Goal: Task Accomplishment & Management: Manage account settings

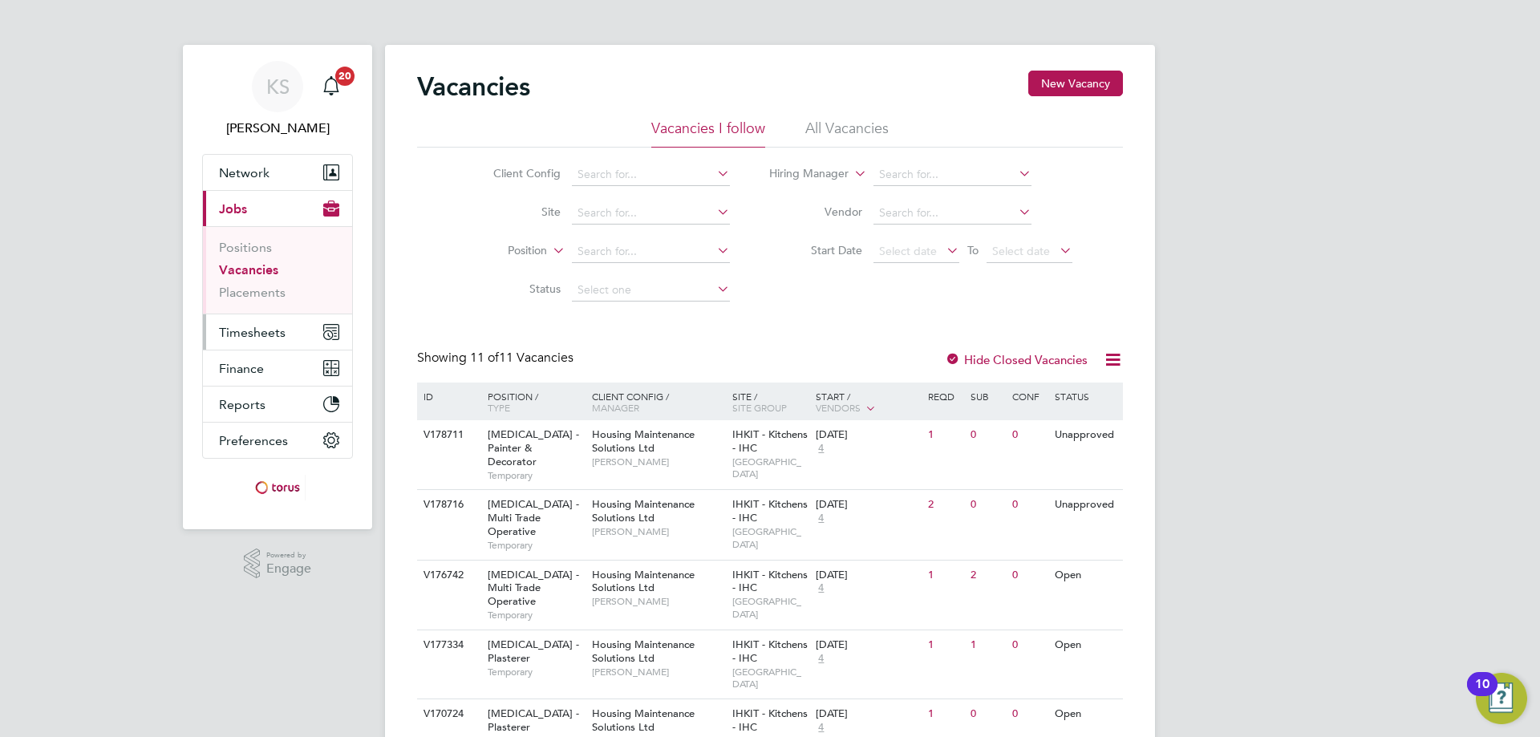
click at [245, 340] on button "Timesheets" at bounding box center [277, 331] width 149 height 35
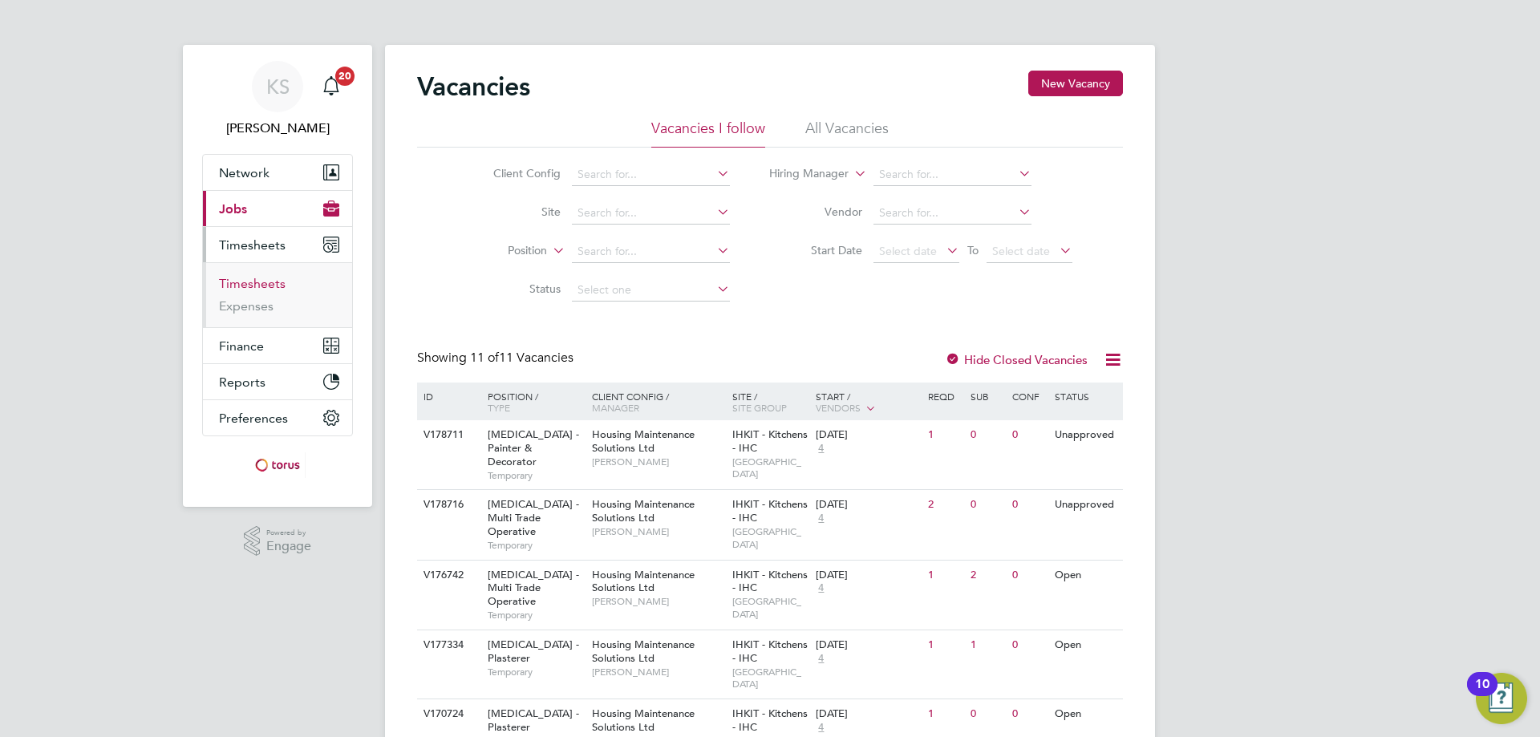
click at [265, 290] on link "Timesheets" at bounding box center [252, 283] width 67 height 15
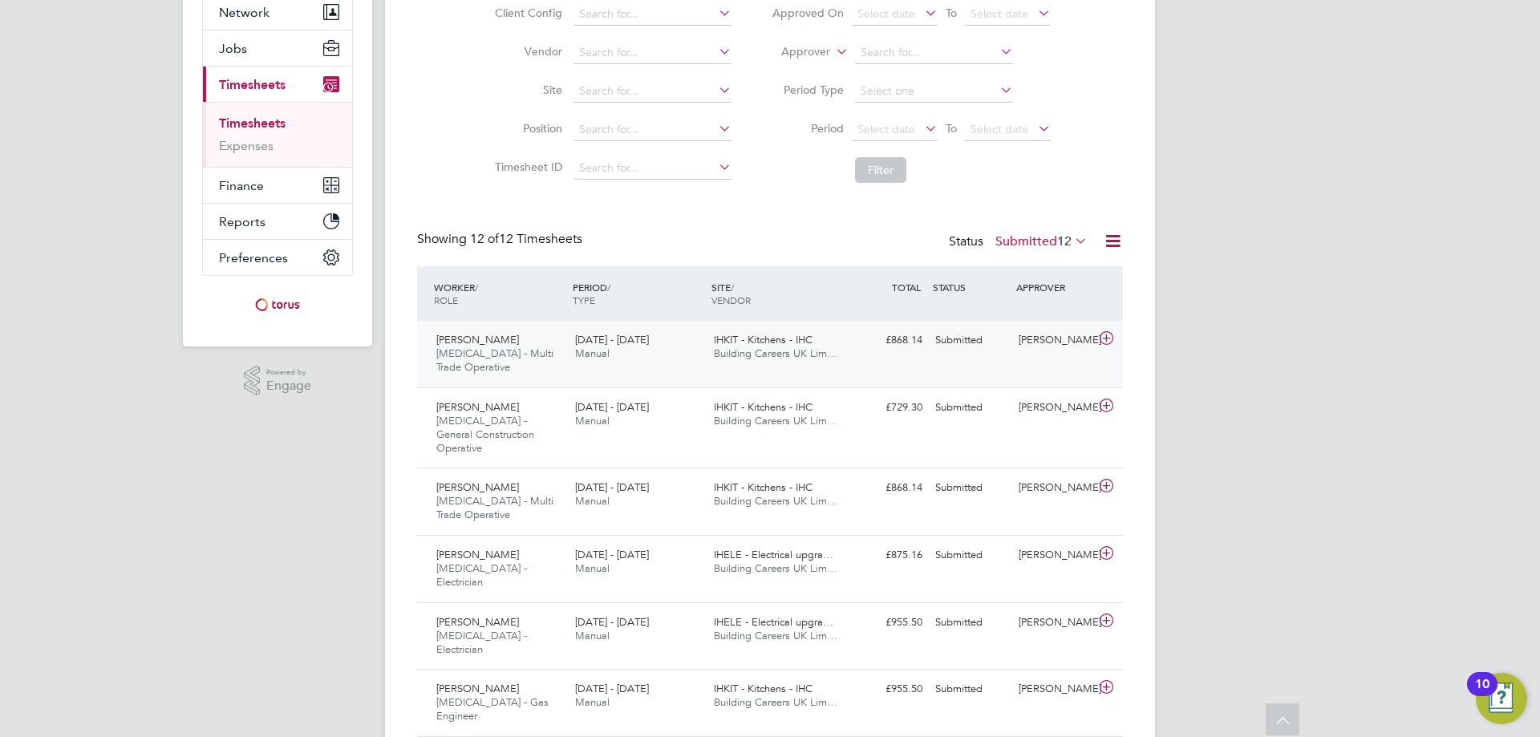
click at [1107, 348] on div at bounding box center [1109, 340] width 28 height 26
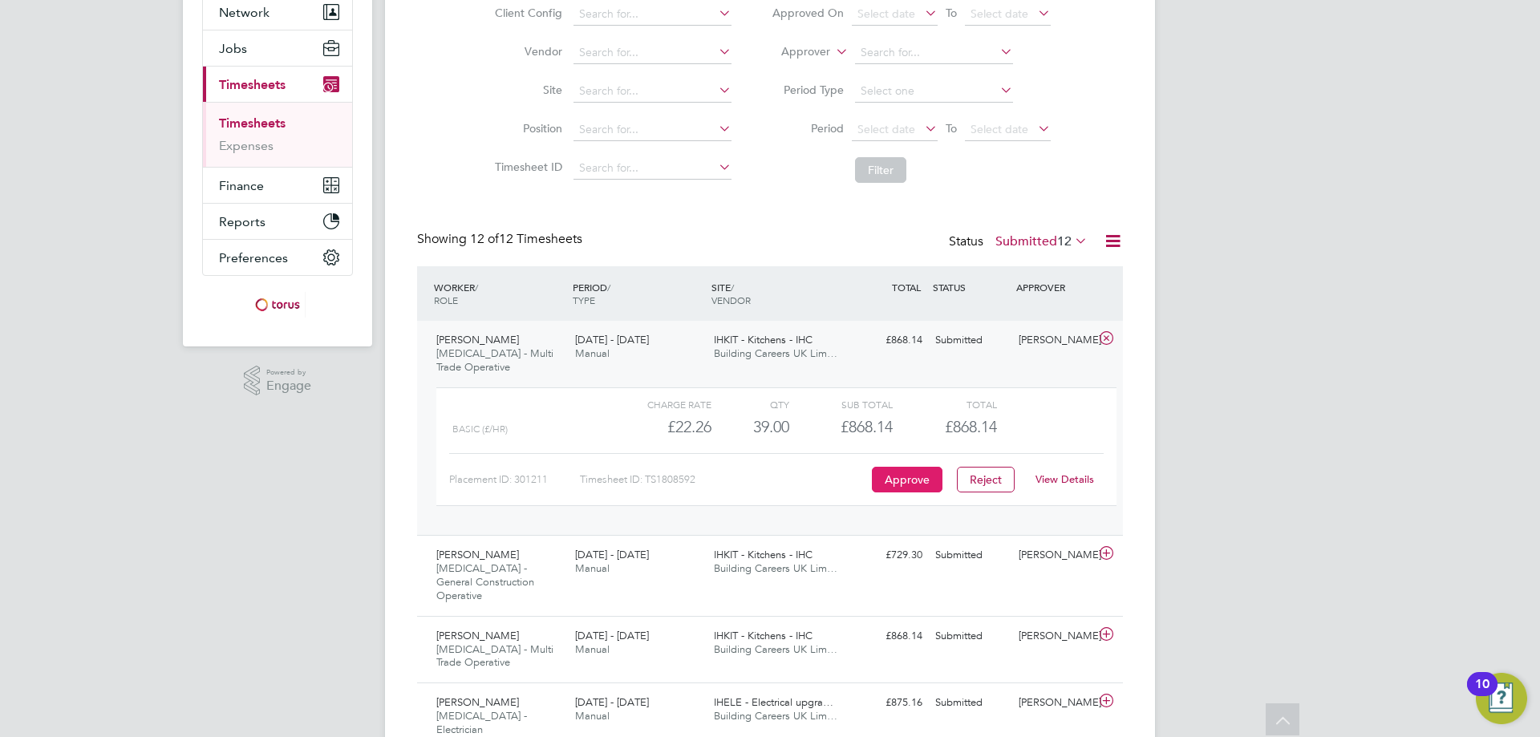
click at [919, 484] on button "Approve" at bounding box center [907, 480] width 71 height 26
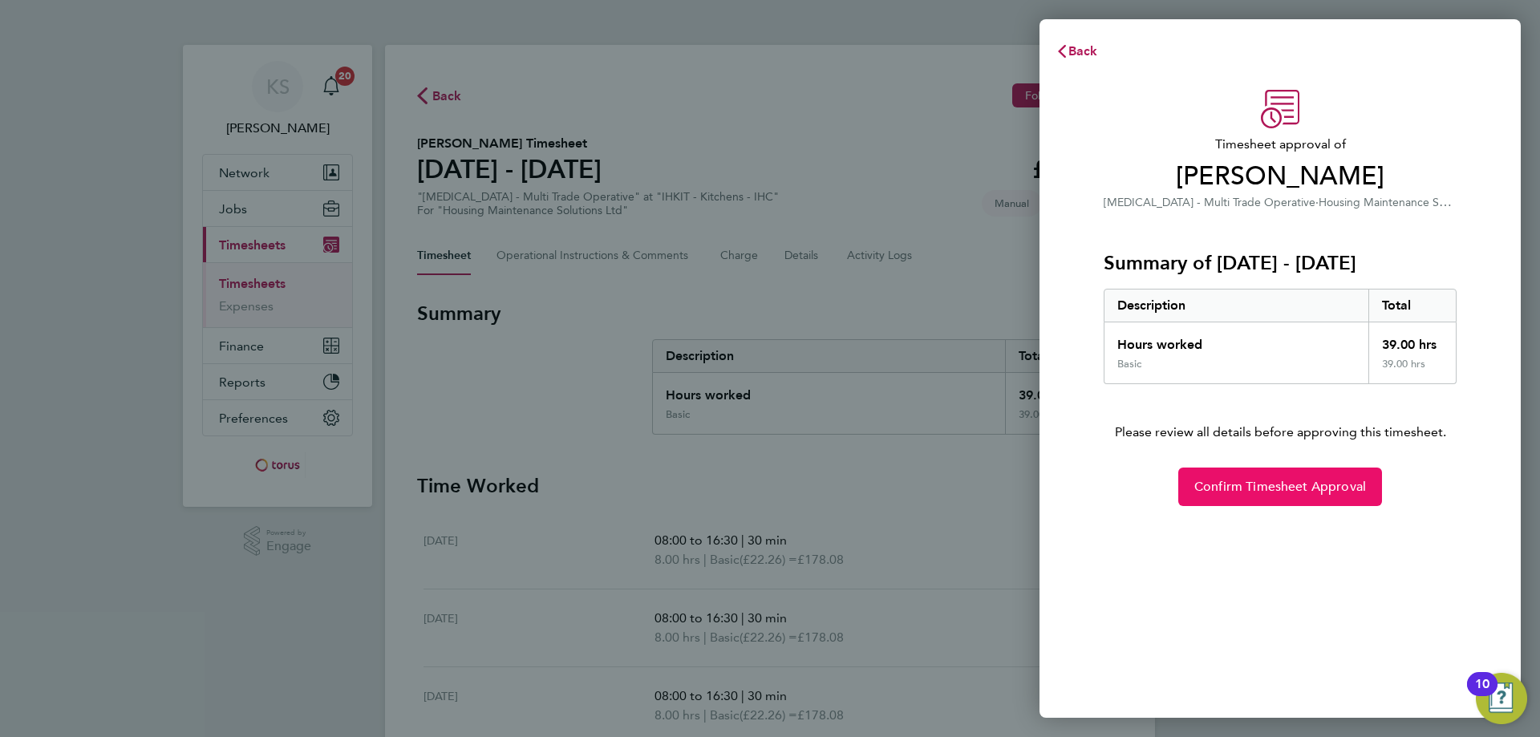
click at [1303, 475] on button "Confirm Timesheet Approval" at bounding box center [1280, 487] width 204 height 39
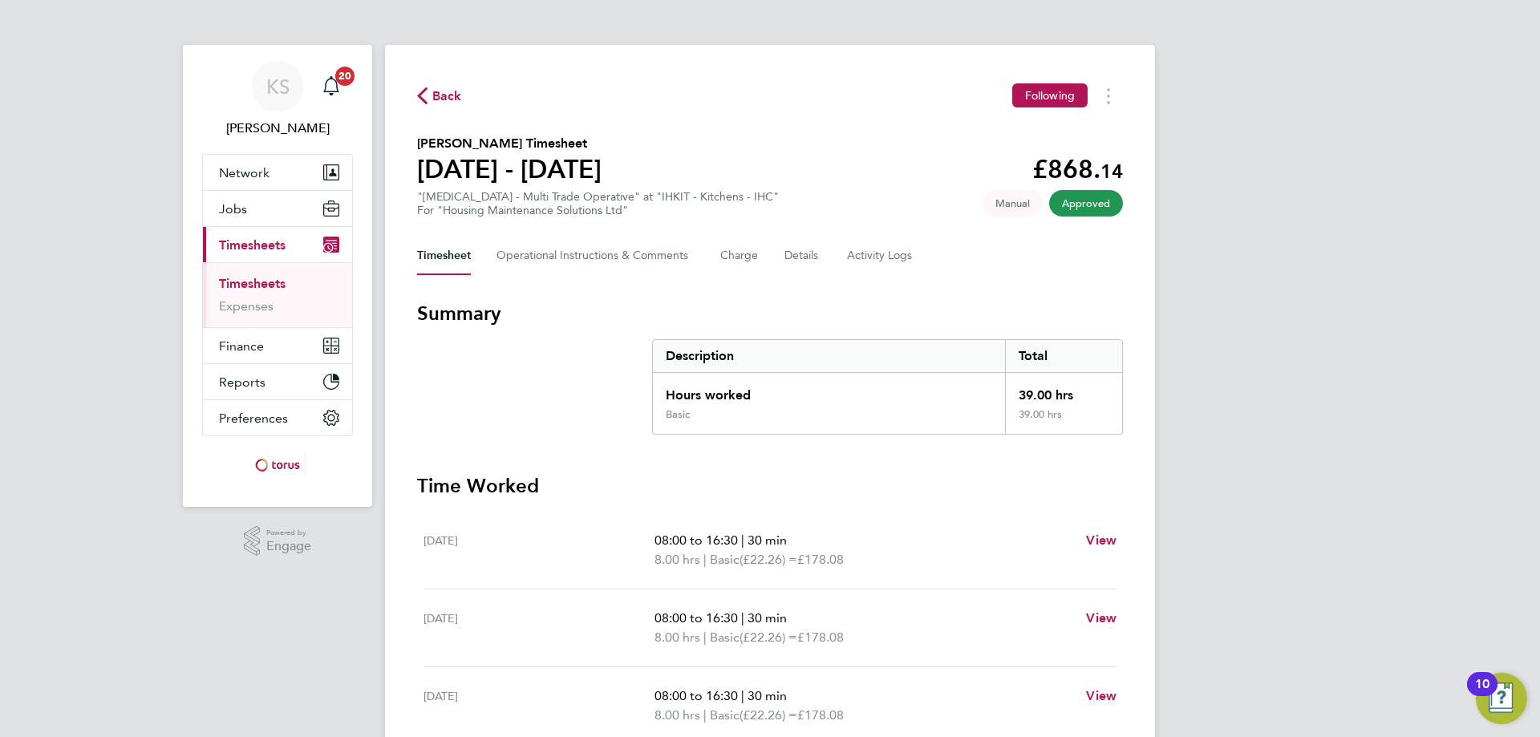
click at [431, 97] on span "Back" at bounding box center [439, 94] width 45 height 15
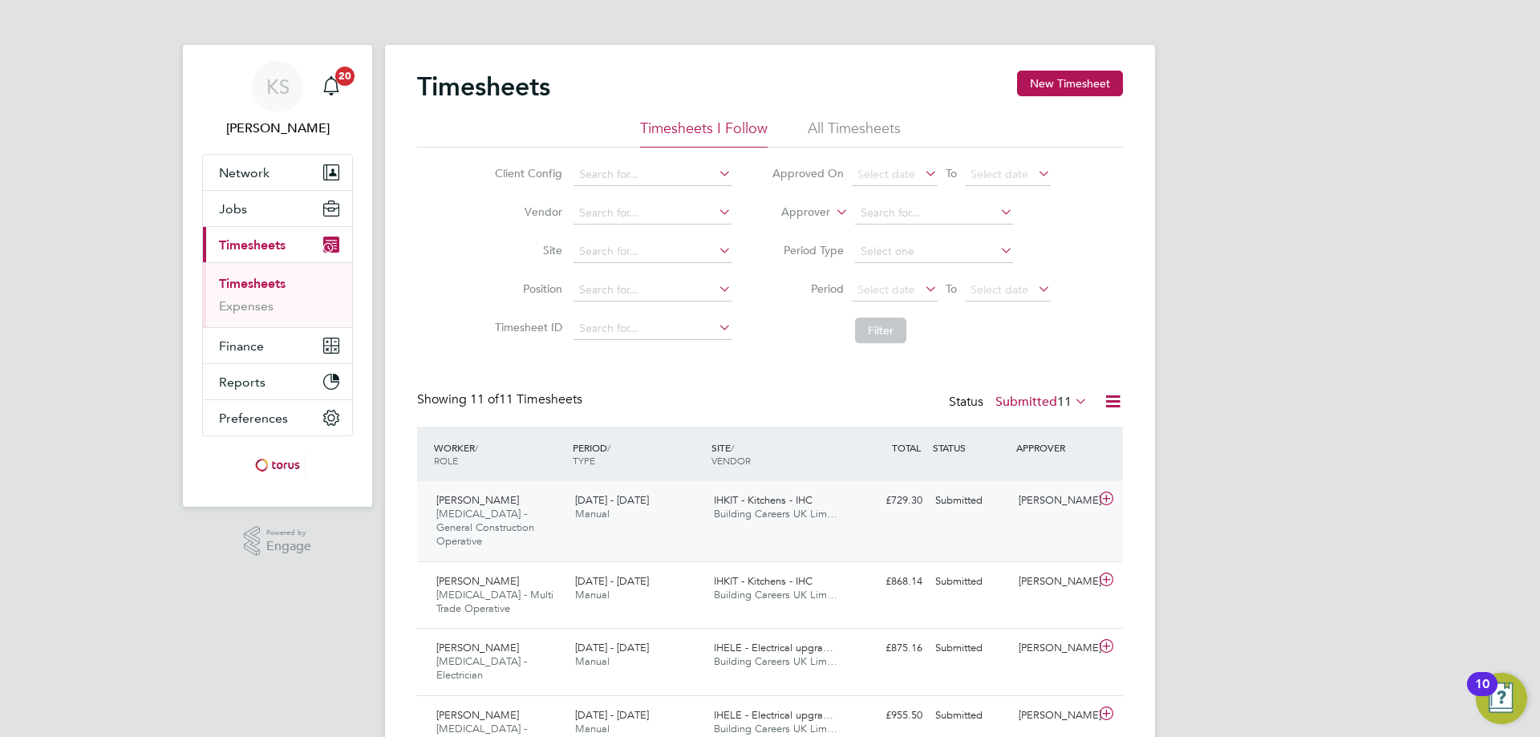
click at [1115, 492] on icon at bounding box center [1106, 498] width 20 height 13
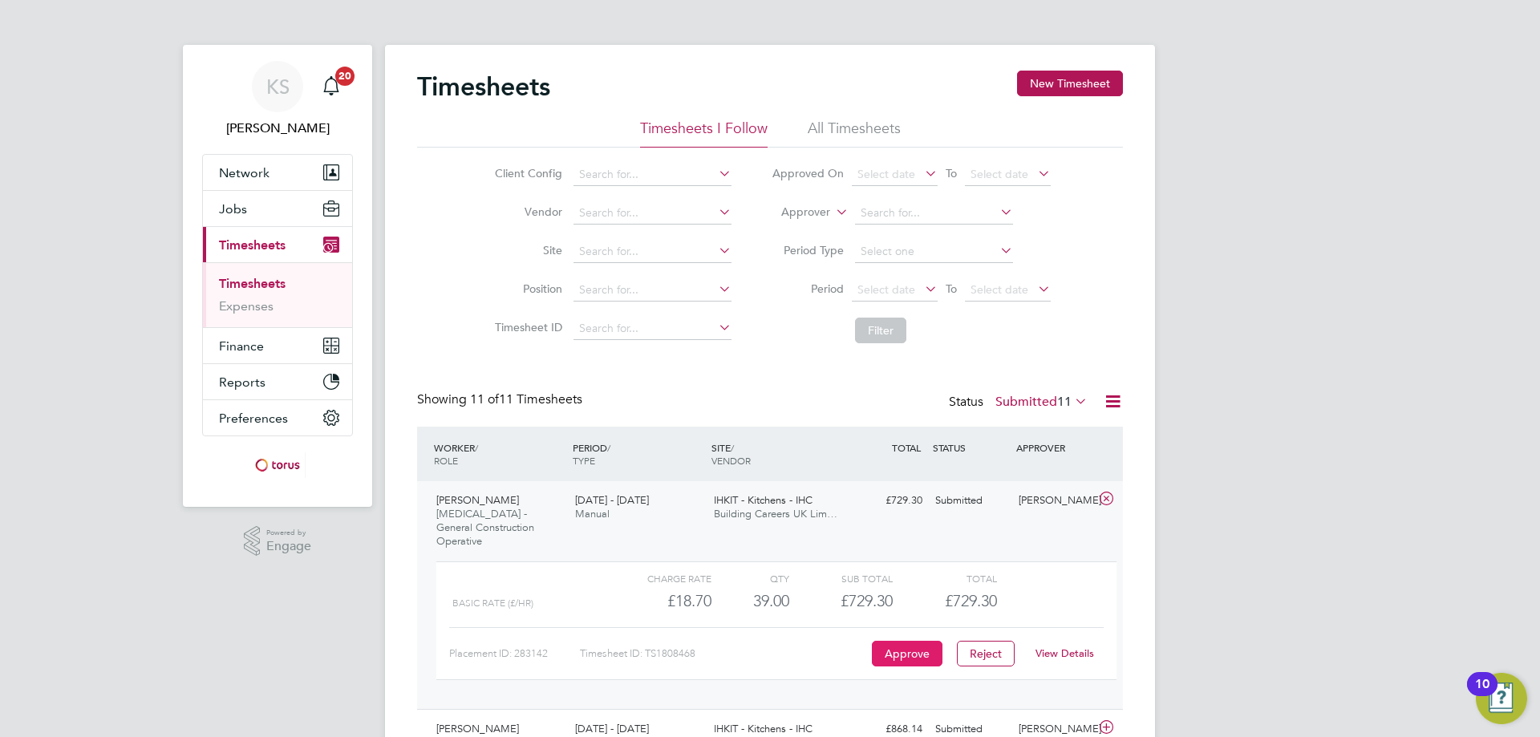
click at [922, 641] on button "Approve" at bounding box center [907, 654] width 71 height 26
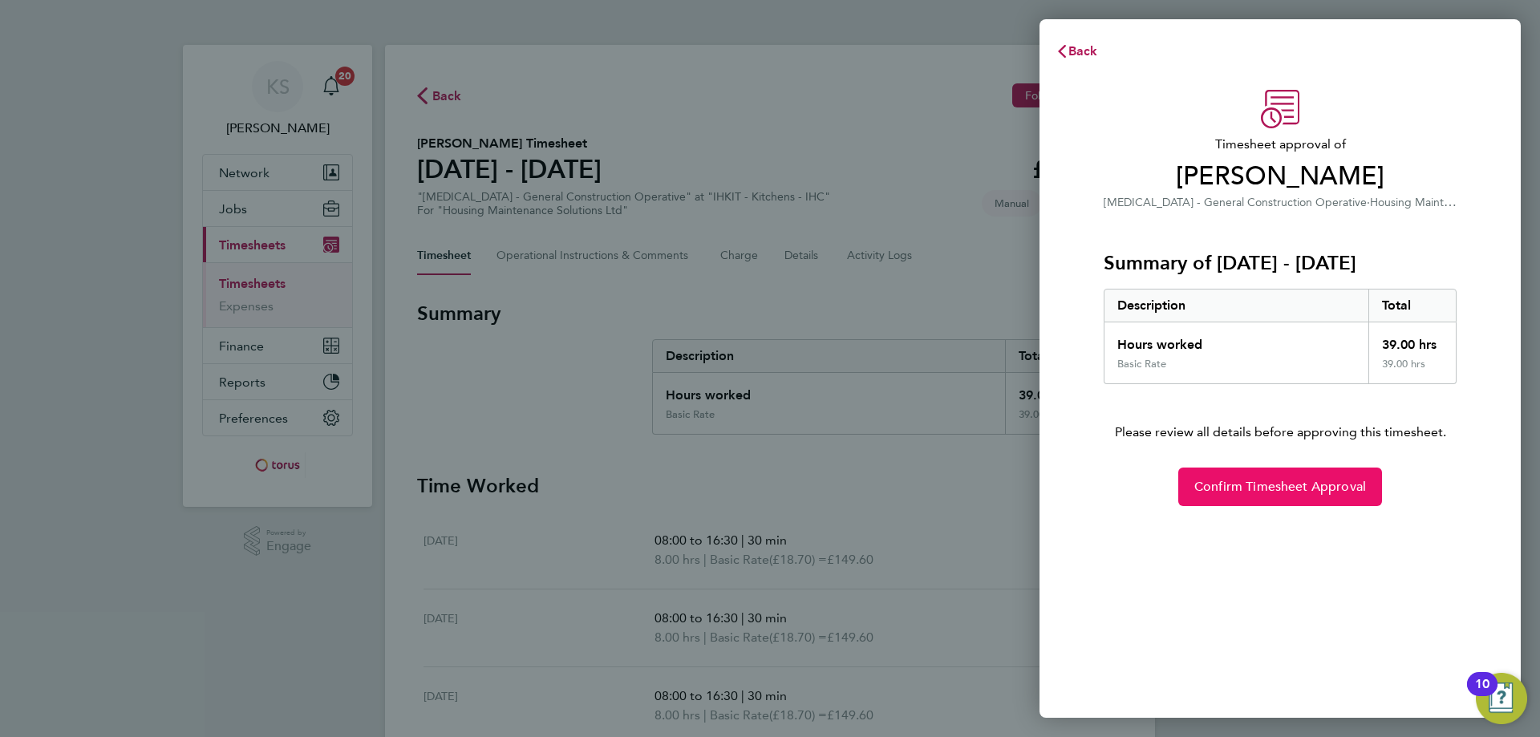
drag, startPoint x: 1353, startPoint y: 472, endPoint x: 1344, endPoint y: 473, distance: 9.0
click at [1352, 476] on button "Confirm Timesheet Approval" at bounding box center [1280, 487] width 204 height 39
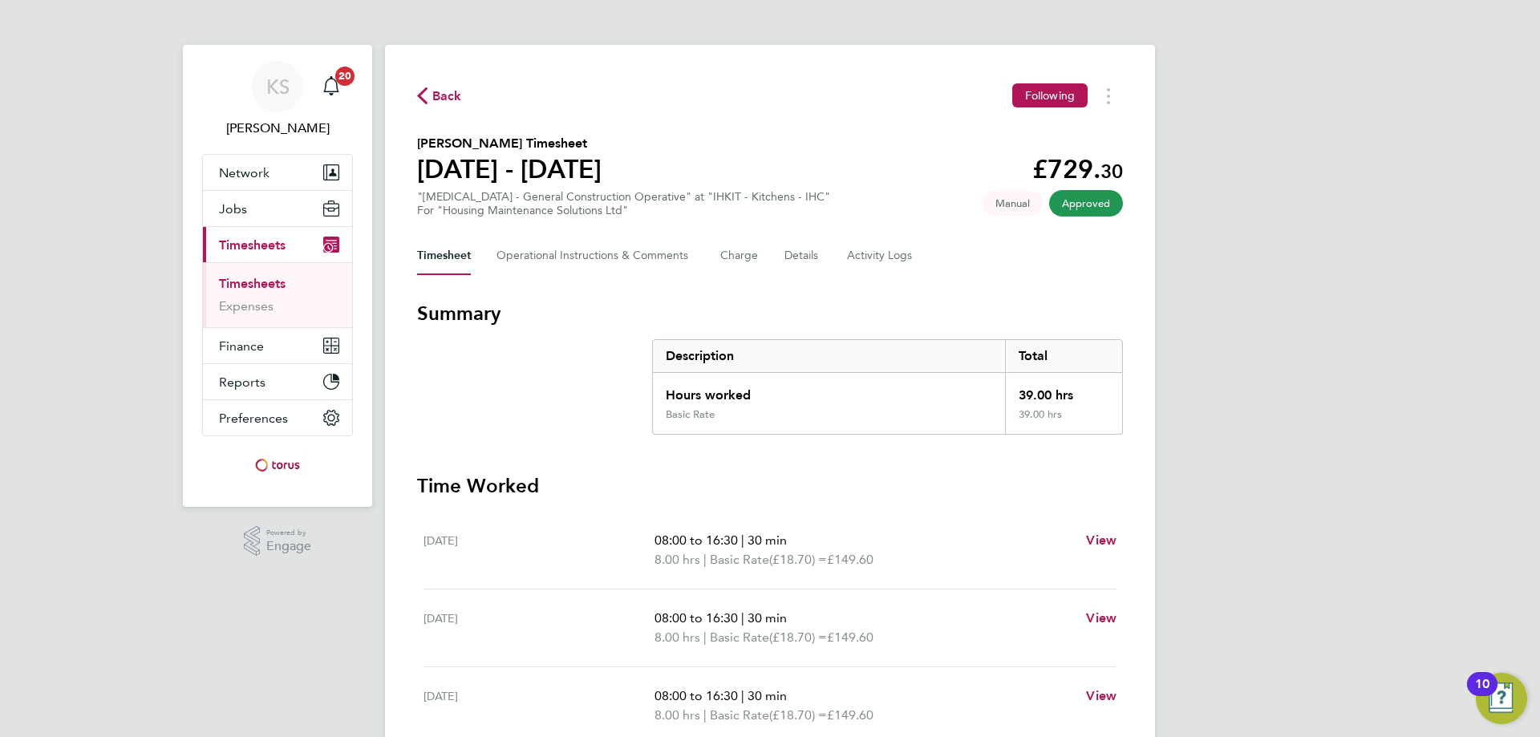
click at [456, 91] on span "Back" at bounding box center [447, 96] width 30 height 19
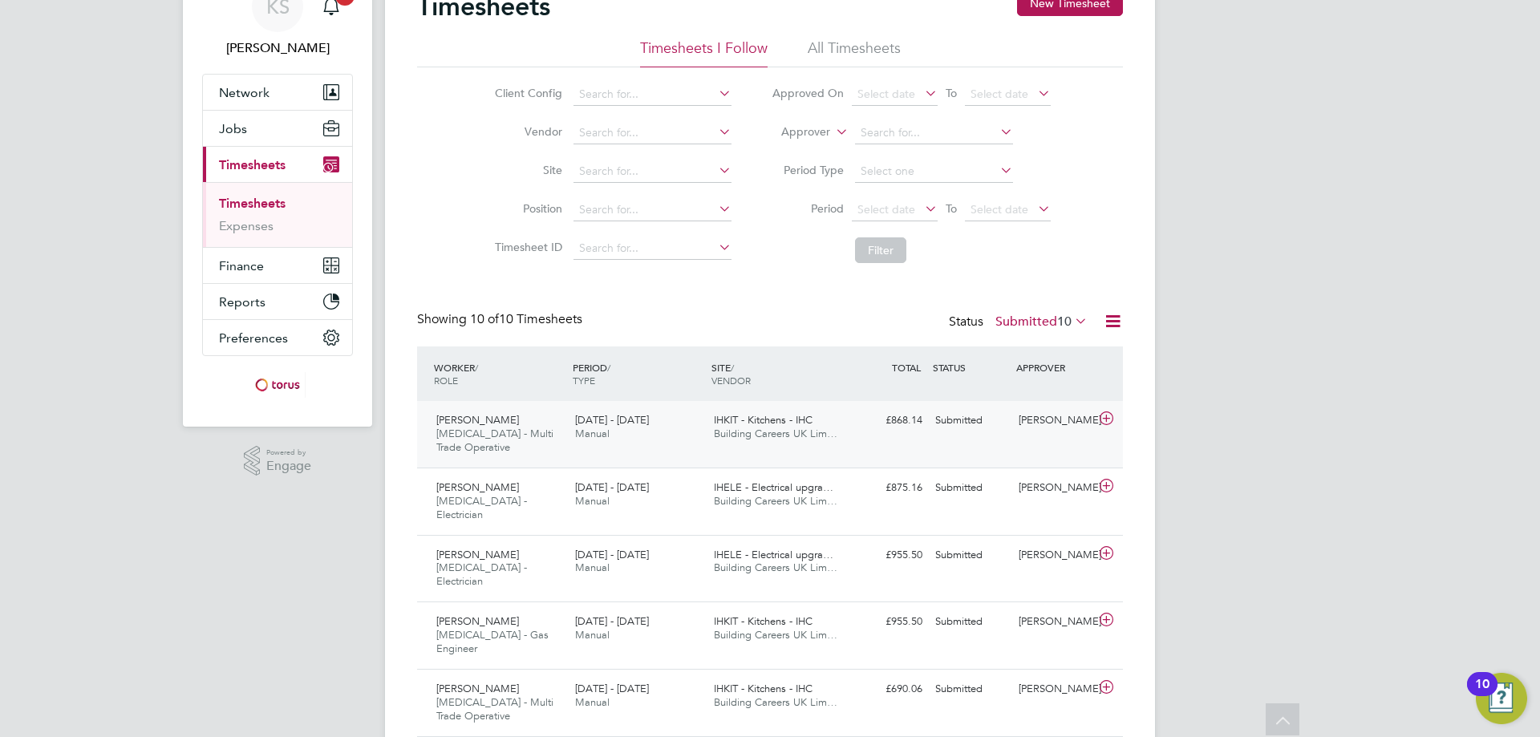
click at [1111, 415] on icon at bounding box center [1106, 418] width 20 height 13
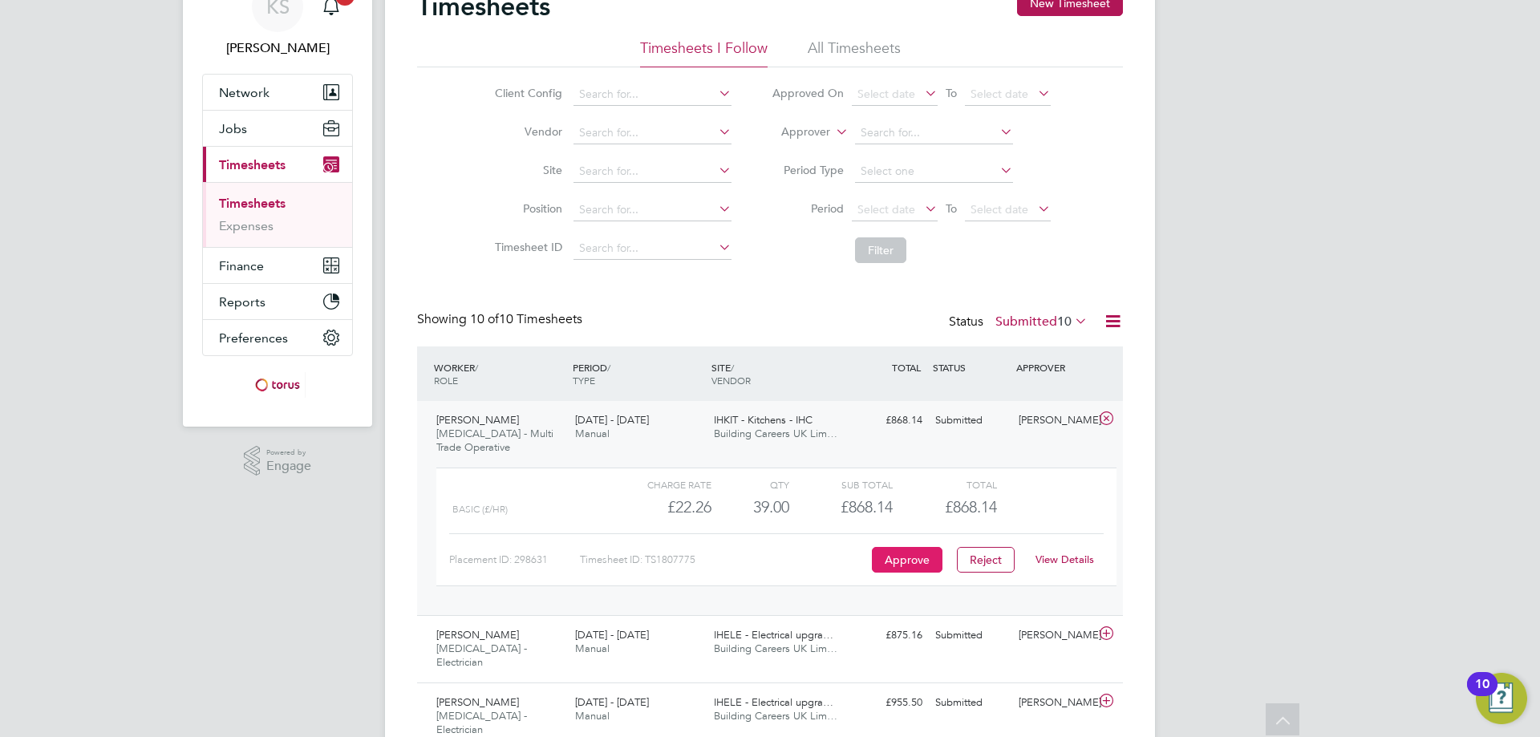
click at [916, 555] on button "Approve" at bounding box center [907, 560] width 71 height 26
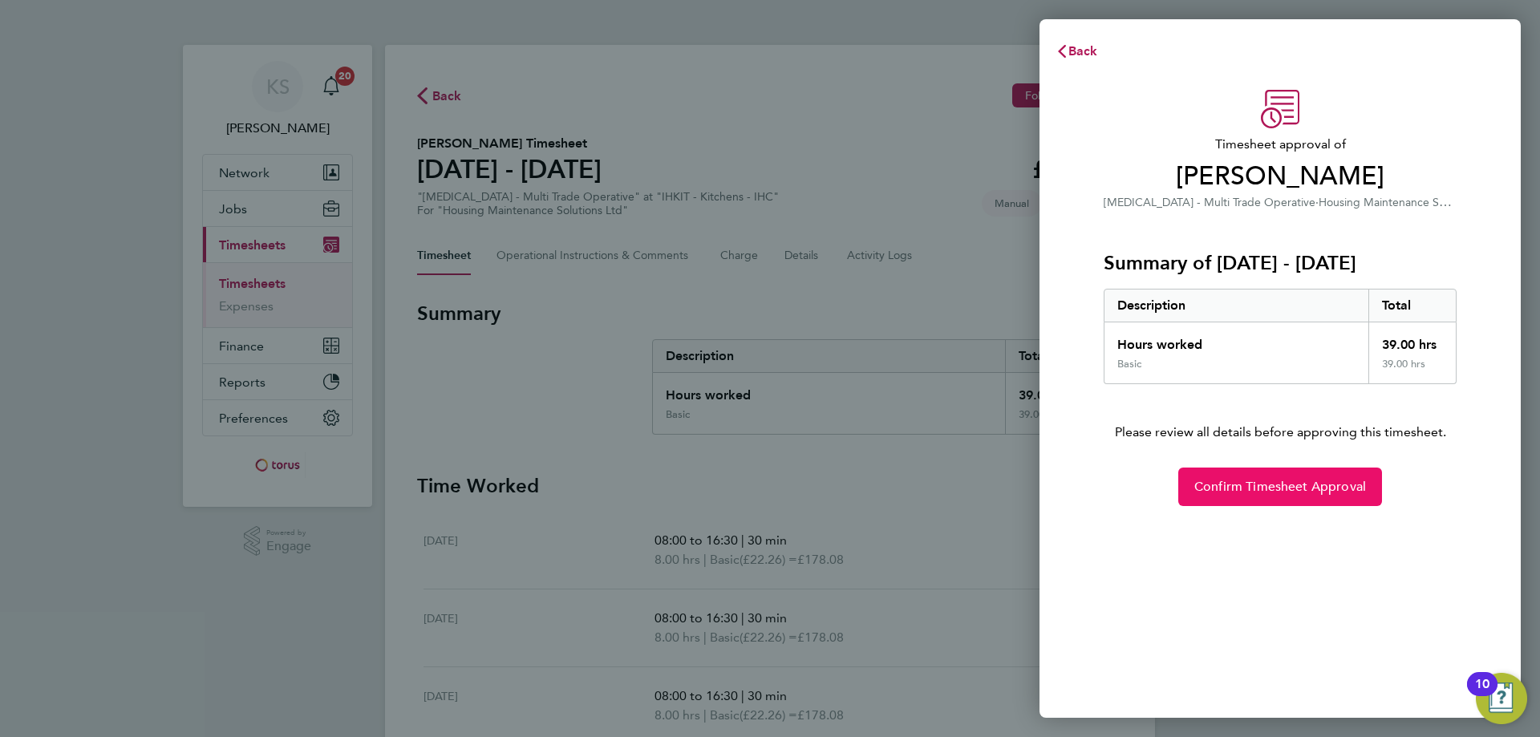
click at [1263, 482] on span "Confirm Timesheet Approval" at bounding box center [1280, 487] width 172 height 16
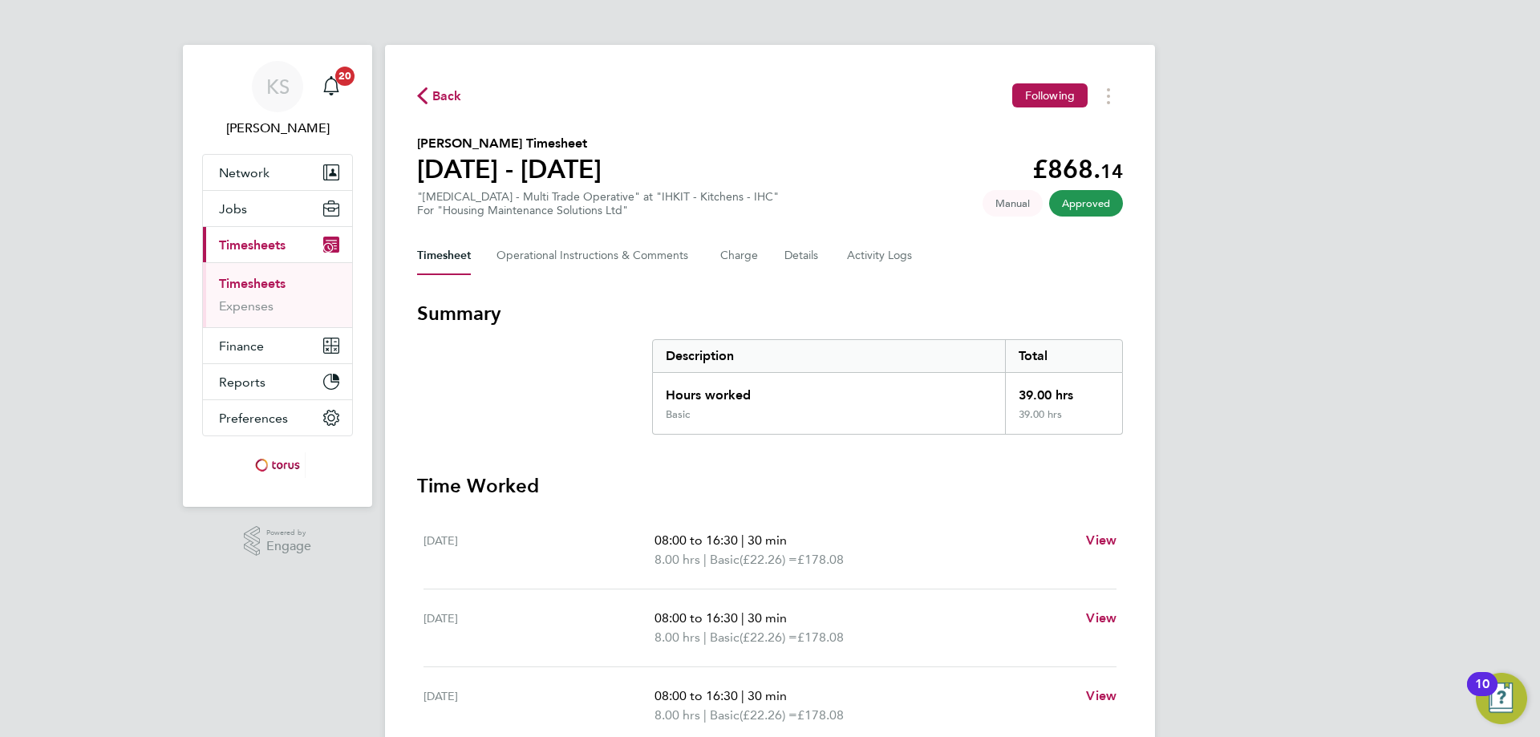
click at [440, 92] on span "Back" at bounding box center [447, 96] width 30 height 19
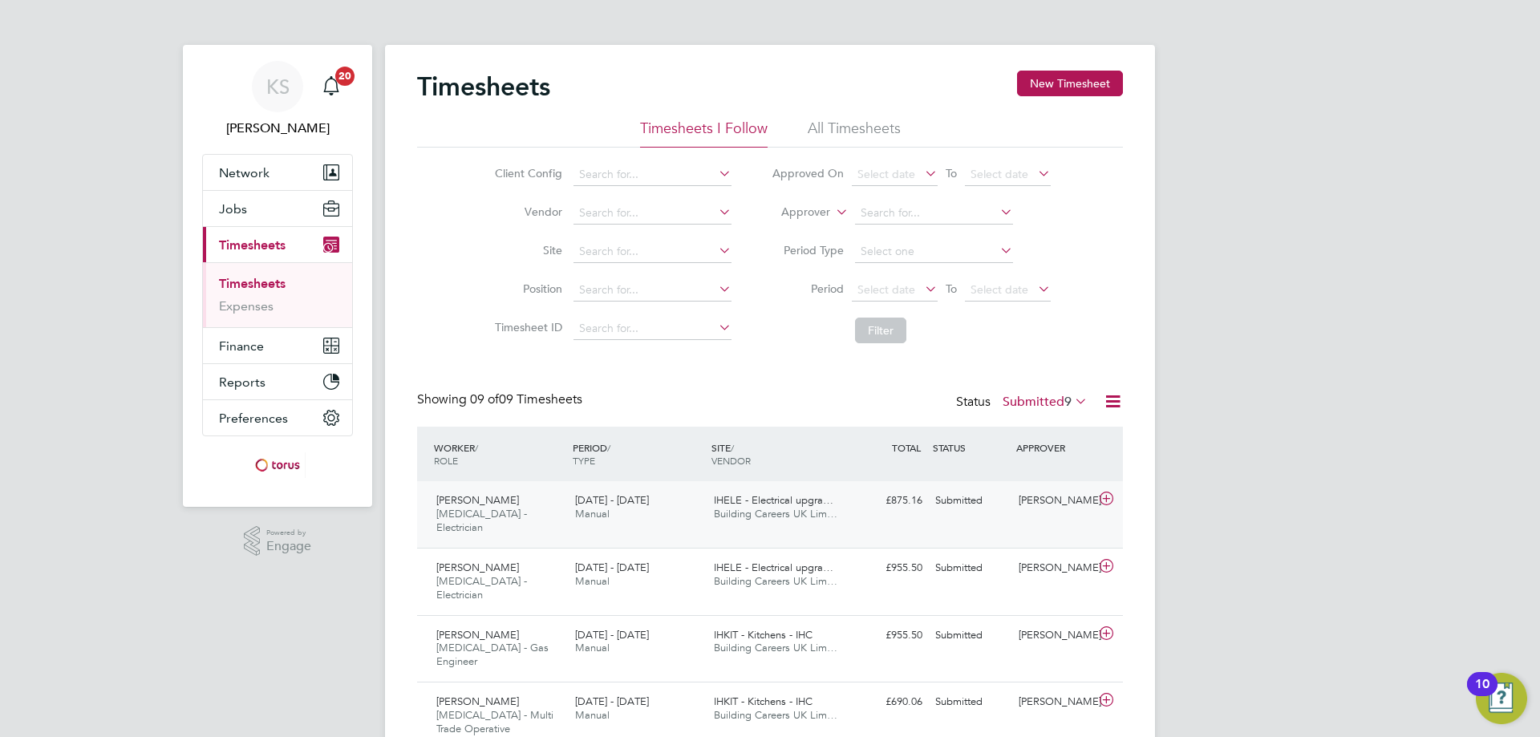
click at [1110, 502] on icon at bounding box center [1106, 498] width 20 height 13
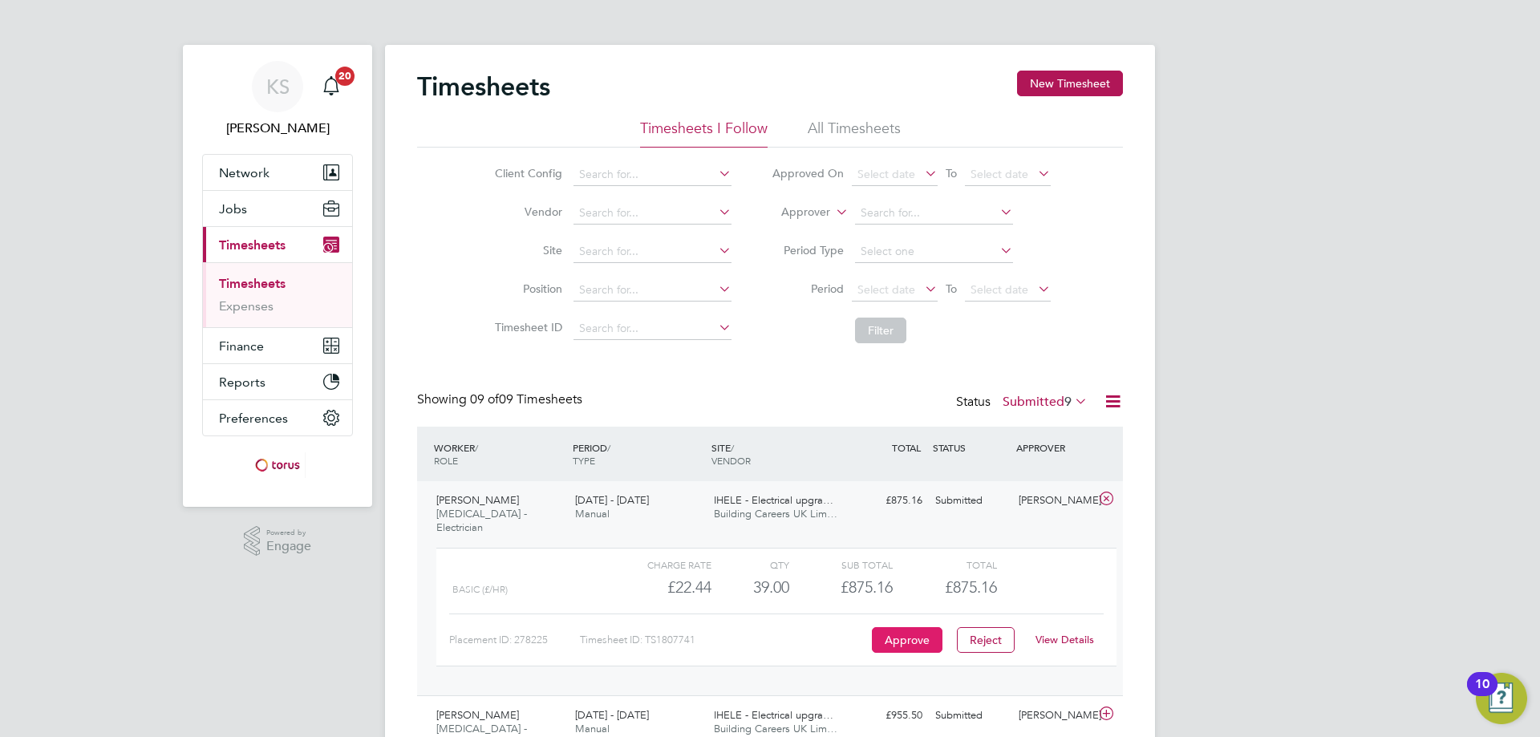
drag, startPoint x: 918, startPoint y: 635, endPoint x: 930, endPoint y: 622, distance: 18.2
click at [930, 627] on button "Approve" at bounding box center [907, 640] width 71 height 26
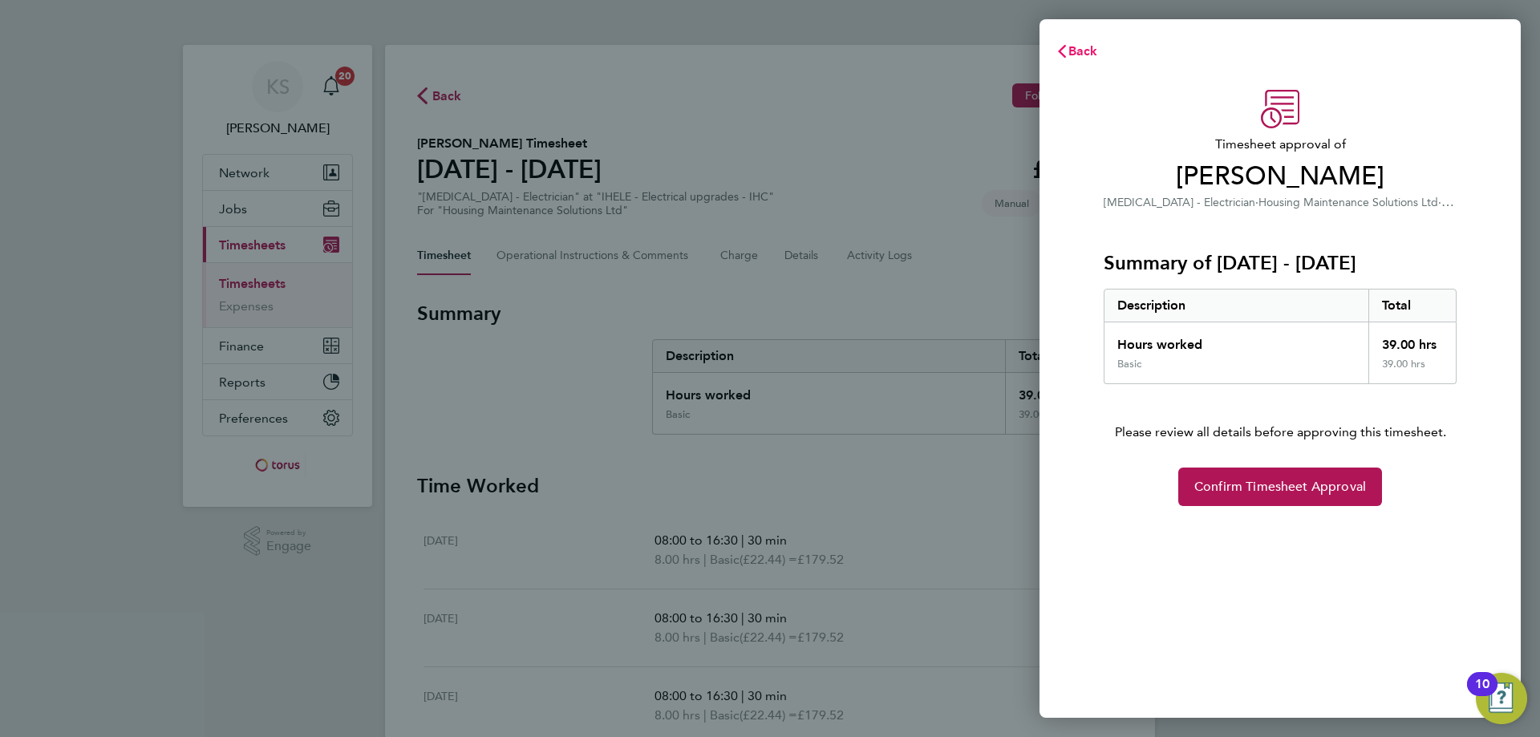
click at [1094, 51] on span "Back" at bounding box center [1083, 50] width 30 height 15
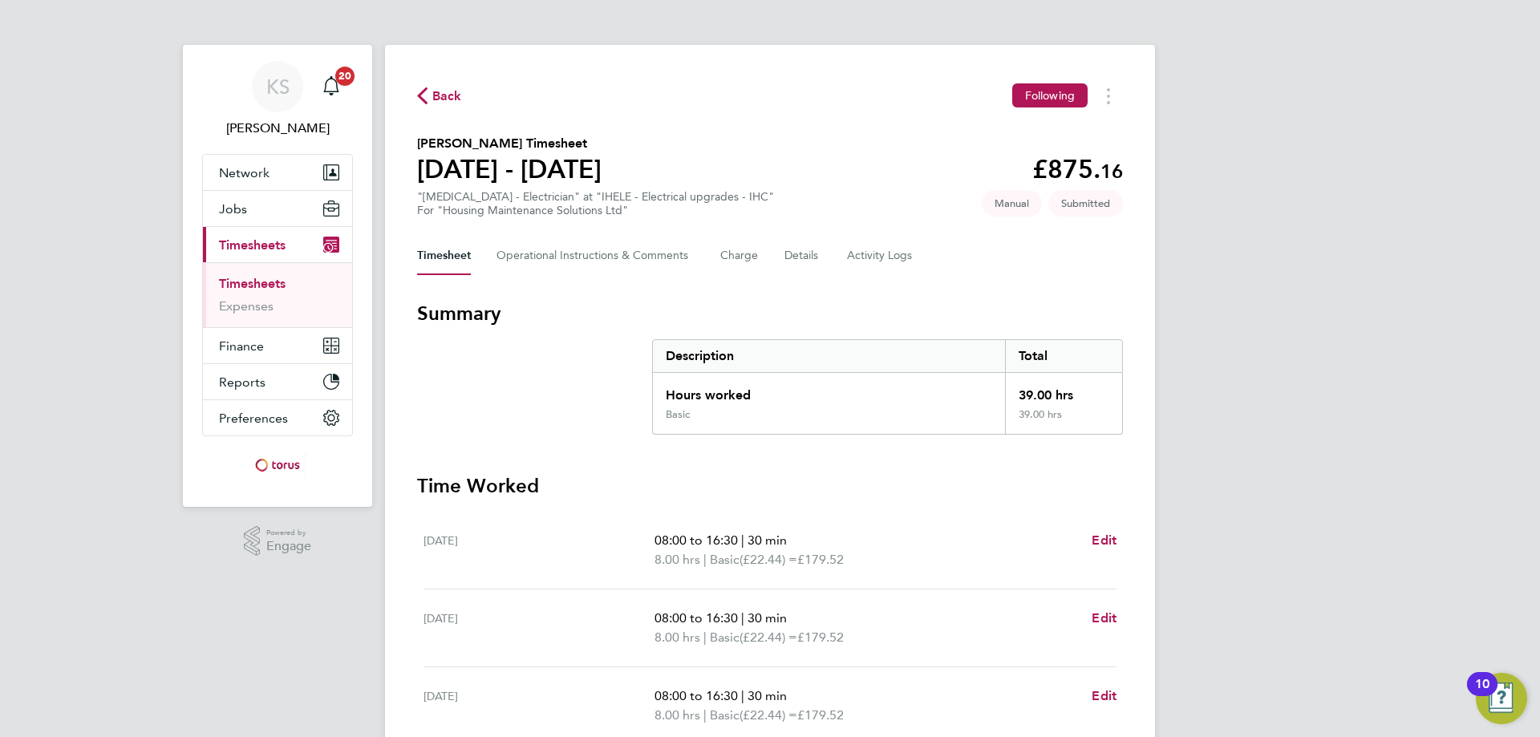
click at [442, 104] on span "Back" at bounding box center [447, 96] width 30 height 19
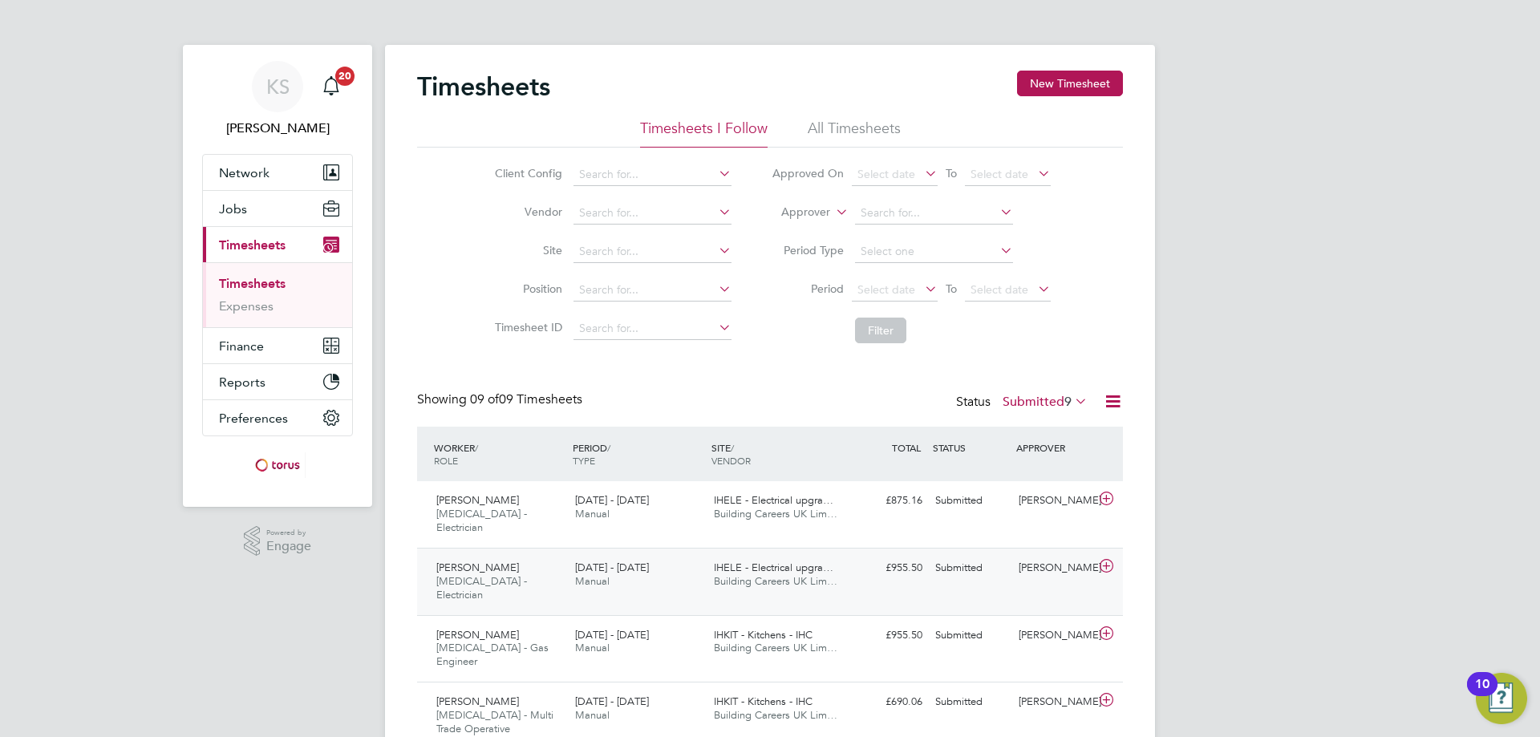
click at [1120, 555] on div at bounding box center [1109, 568] width 28 height 26
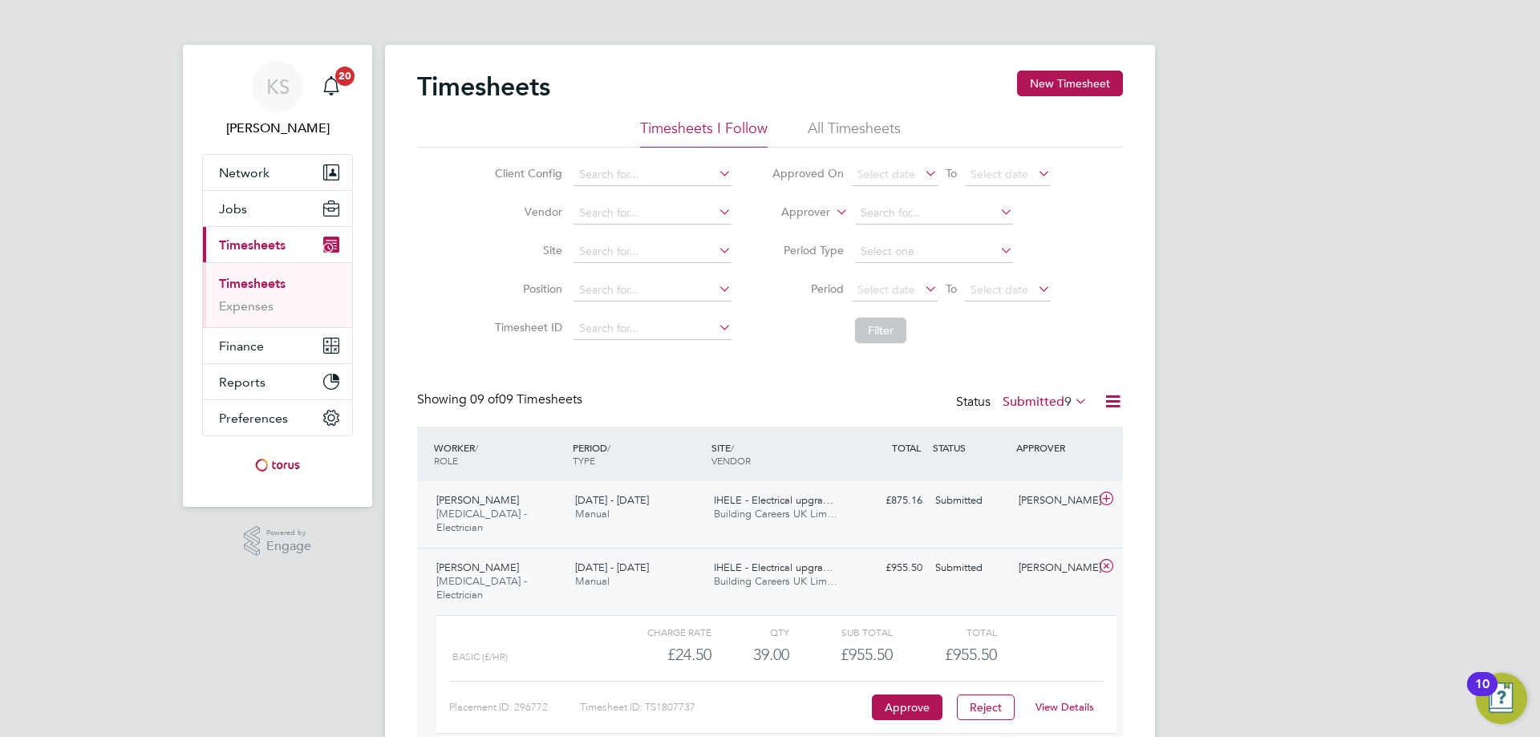
click at [1100, 503] on icon at bounding box center [1106, 498] width 20 height 13
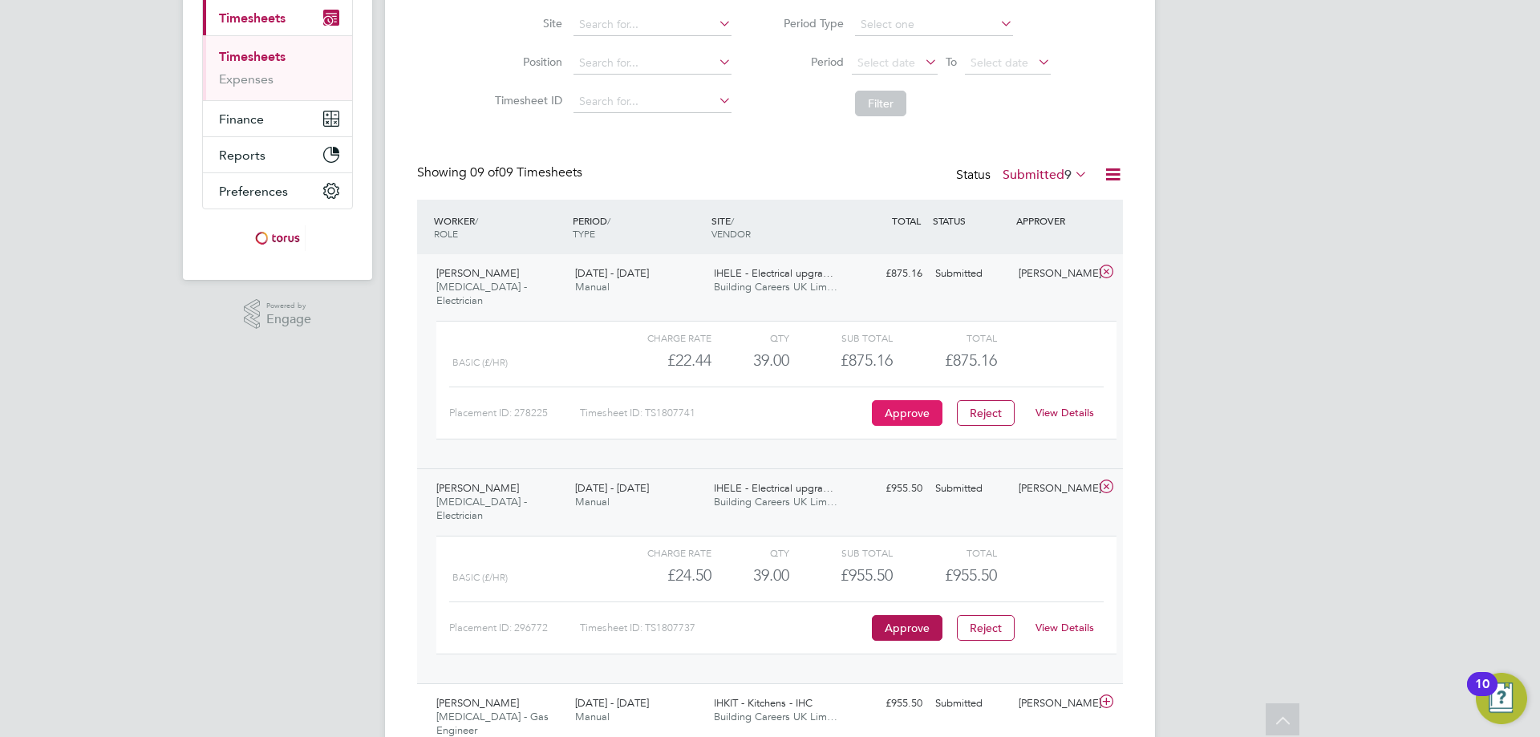
click at [892, 400] on button "Approve" at bounding box center [907, 413] width 71 height 26
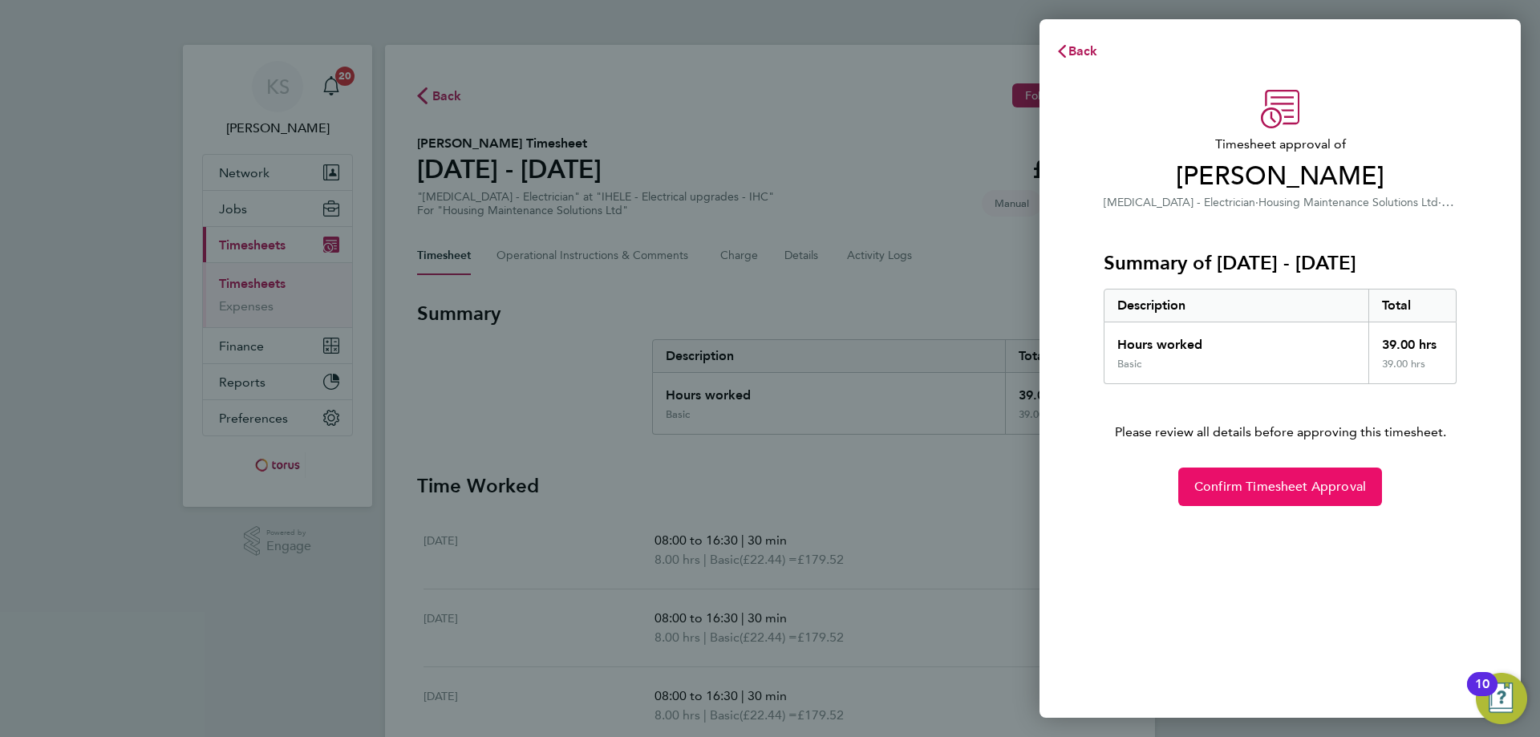
click at [1233, 481] on span "Confirm Timesheet Approval" at bounding box center [1280, 487] width 172 height 16
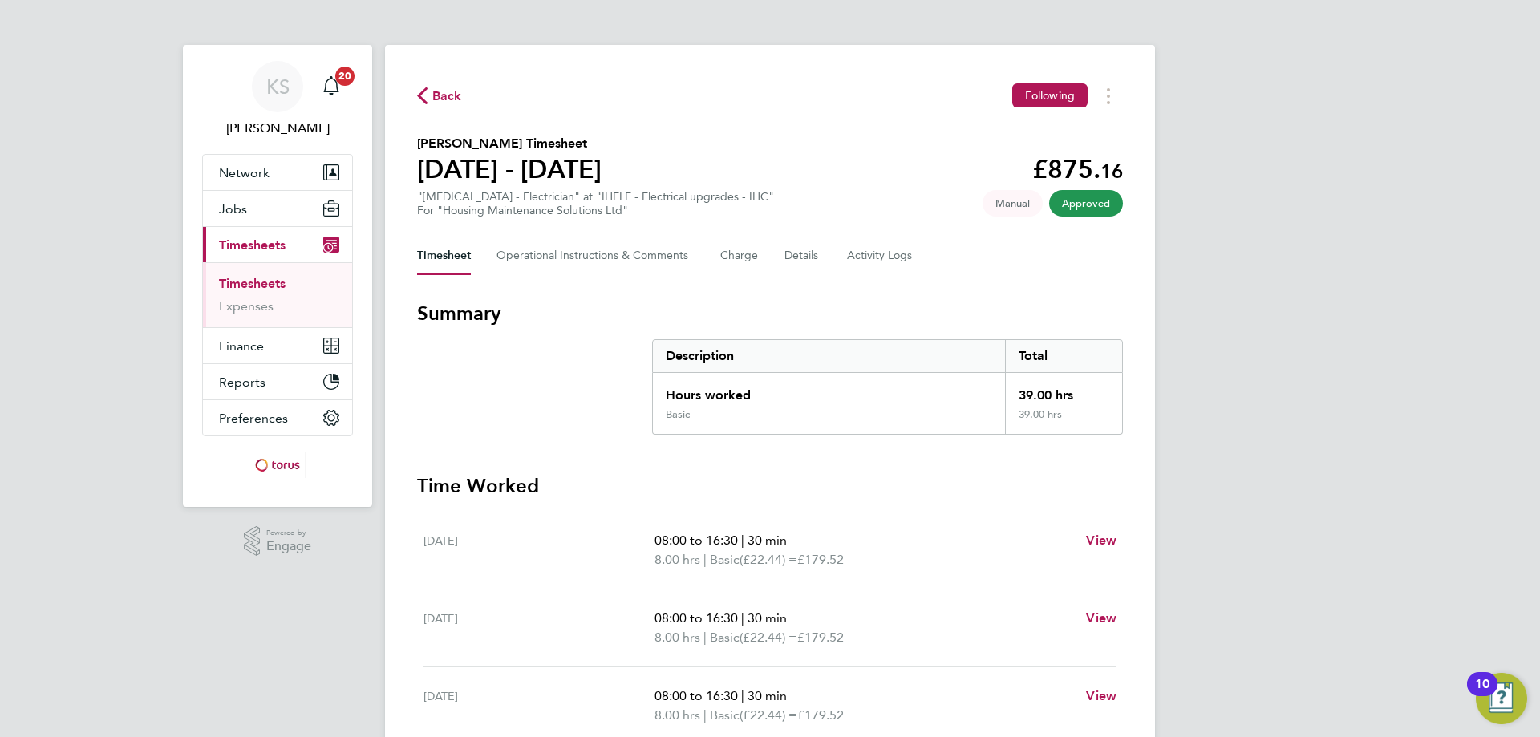
click at [448, 88] on span "Back" at bounding box center [447, 96] width 30 height 19
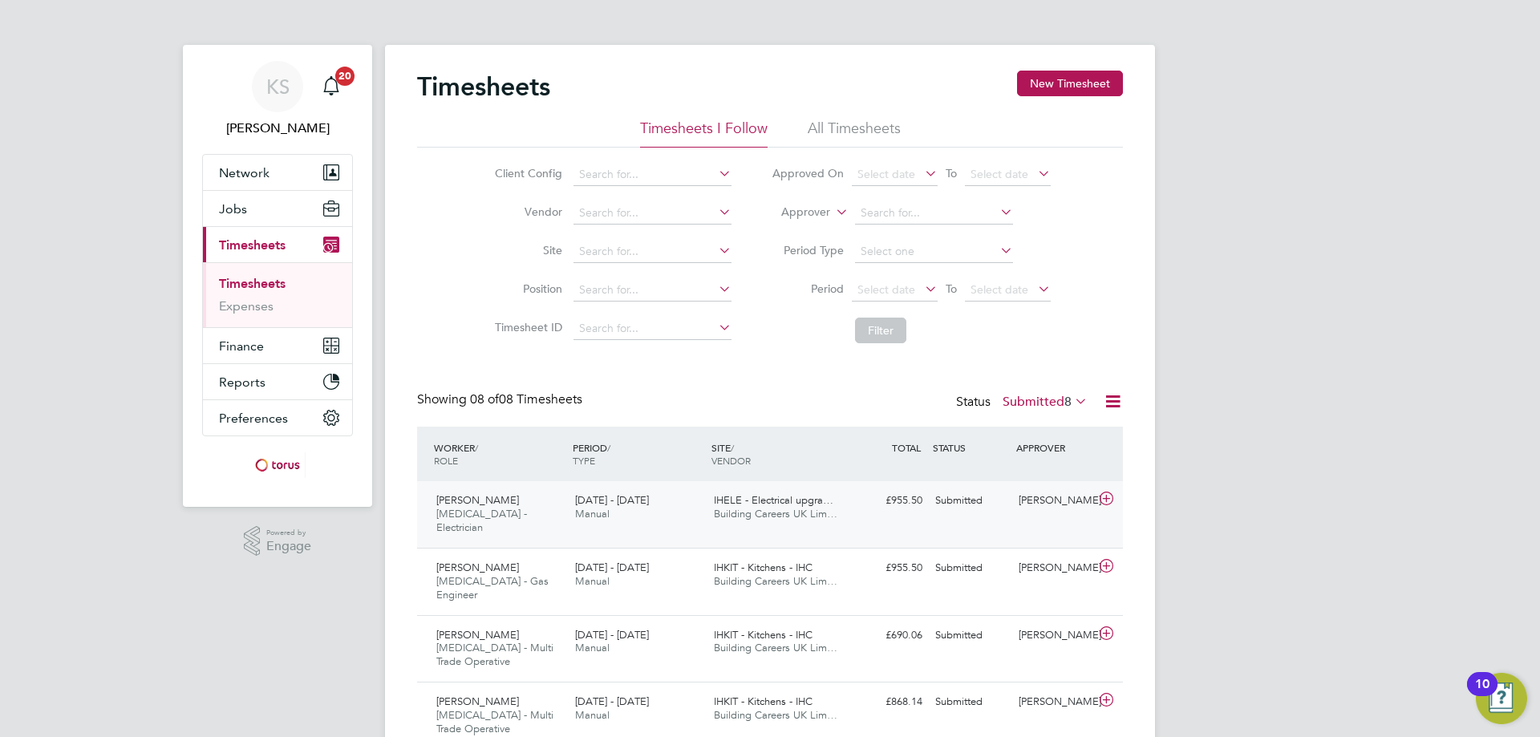
click at [1109, 504] on icon at bounding box center [1106, 498] width 20 height 13
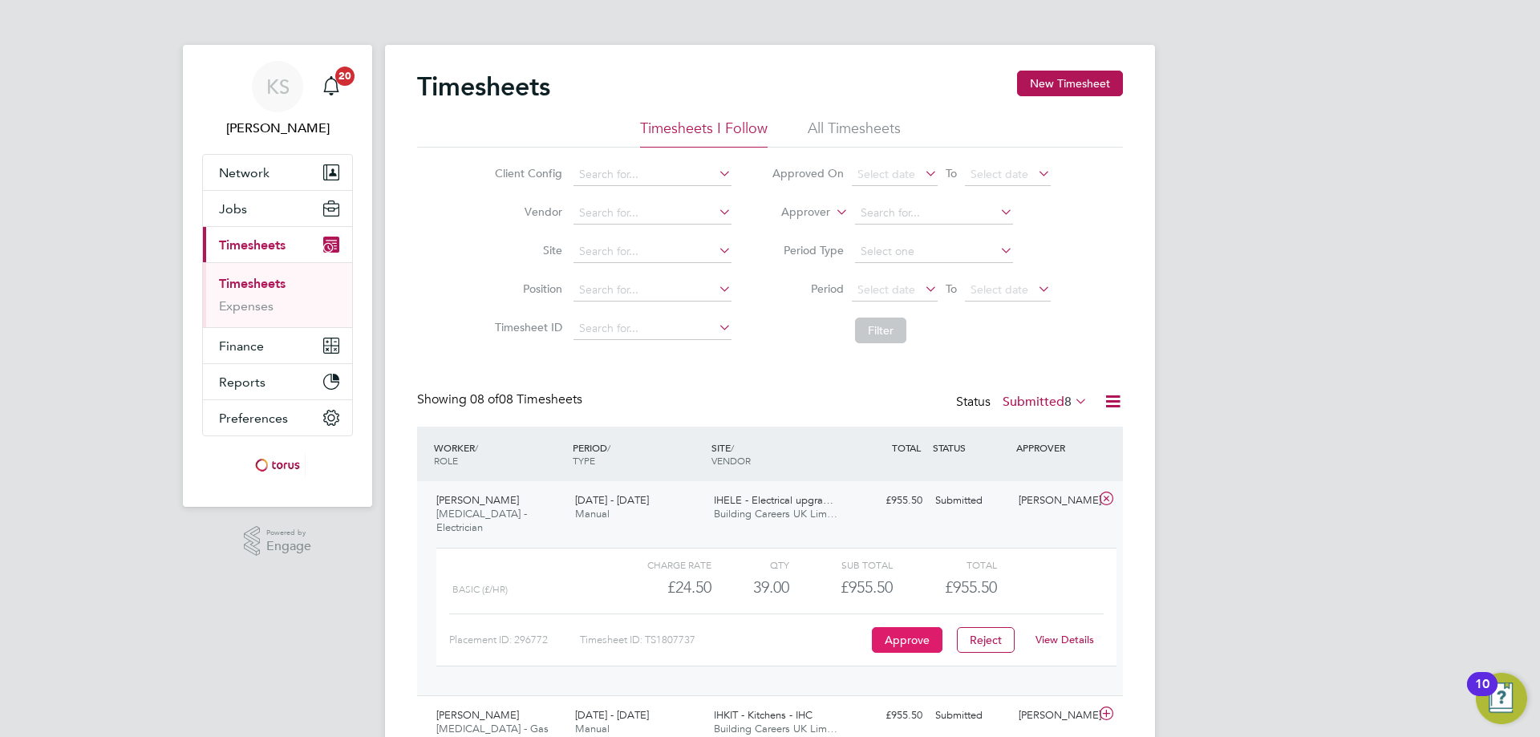
click at [932, 627] on button "Approve" at bounding box center [907, 640] width 71 height 26
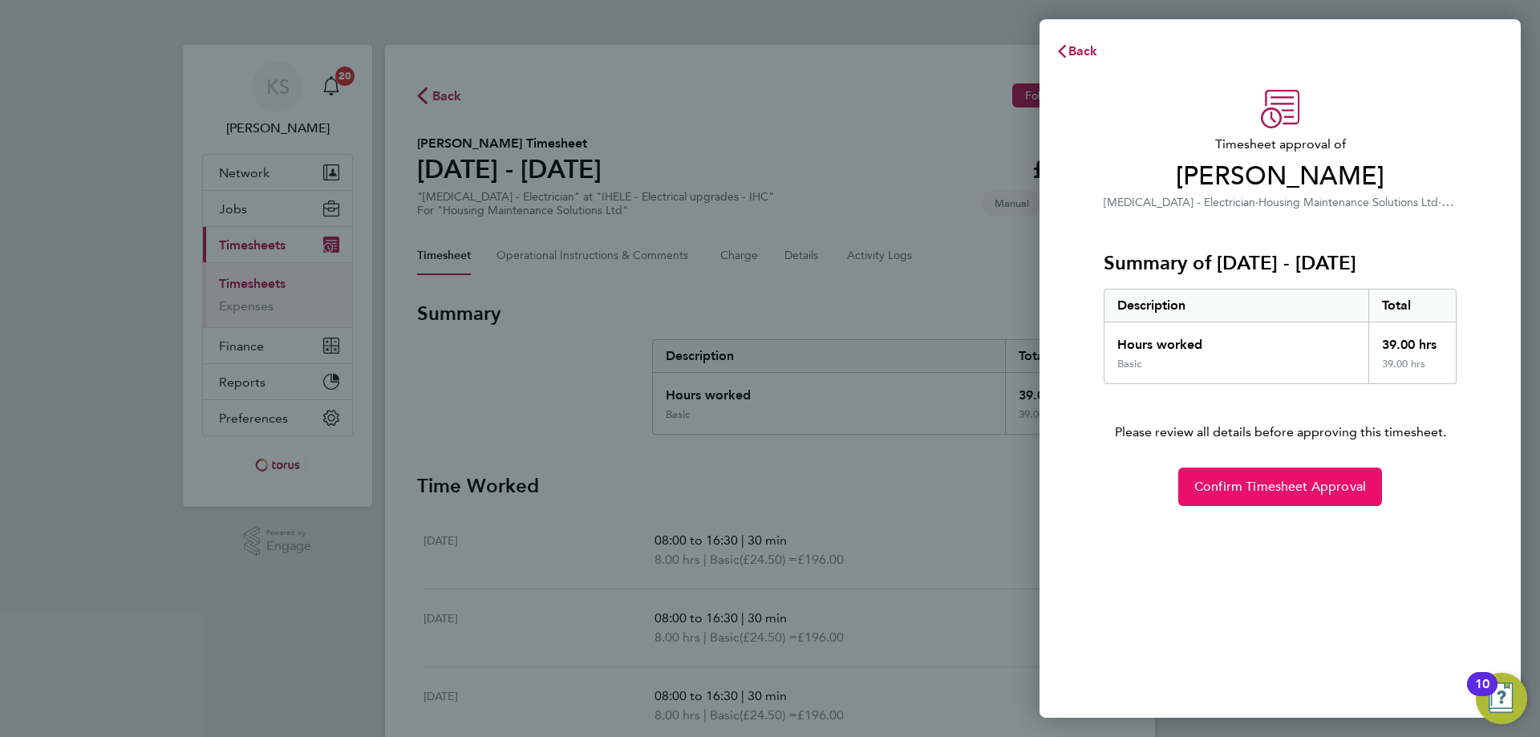
drag, startPoint x: 1347, startPoint y: 496, endPoint x: 1073, endPoint y: 395, distance: 291.9
click at [1346, 496] on button "Confirm Timesheet Approval" at bounding box center [1280, 487] width 204 height 39
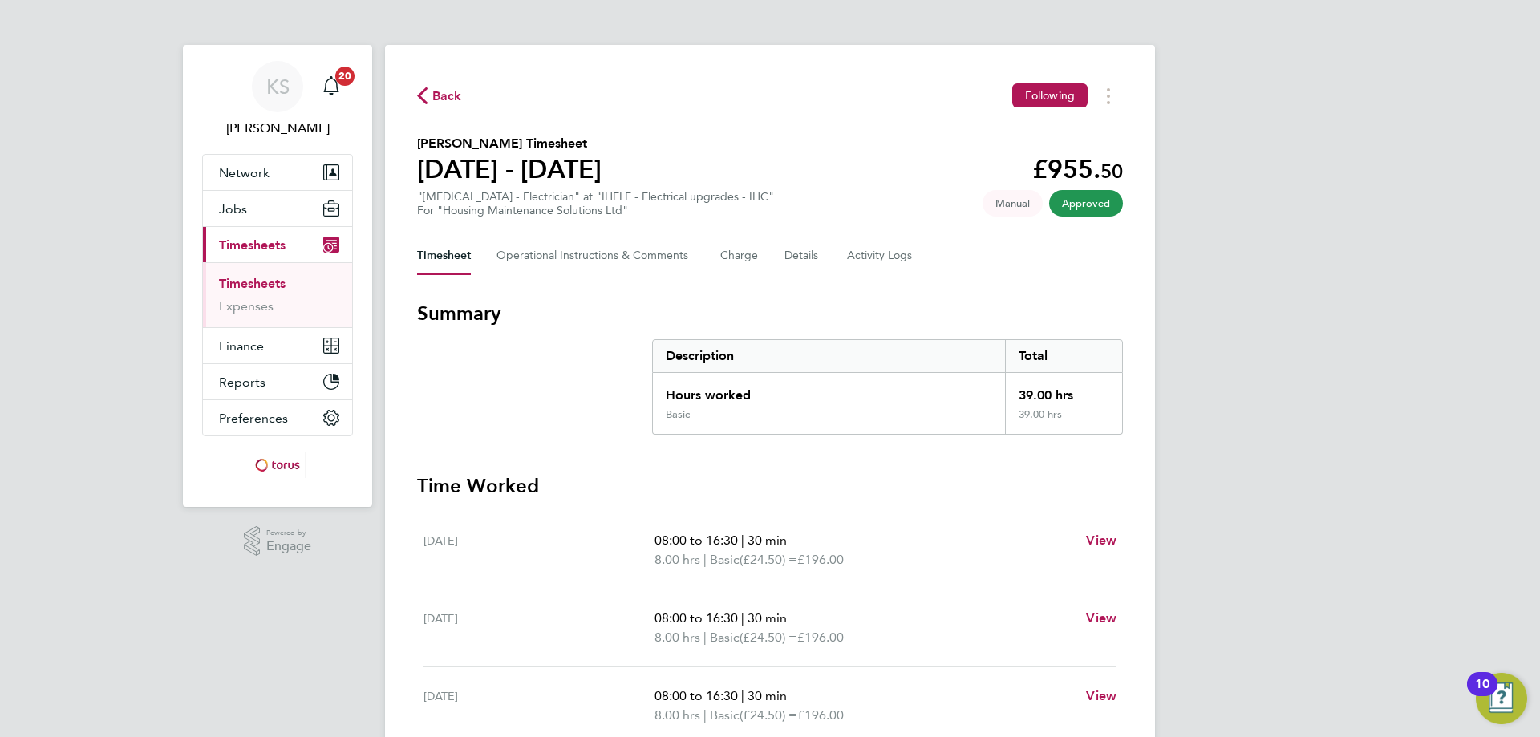
click at [454, 102] on span "Back" at bounding box center [447, 96] width 30 height 19
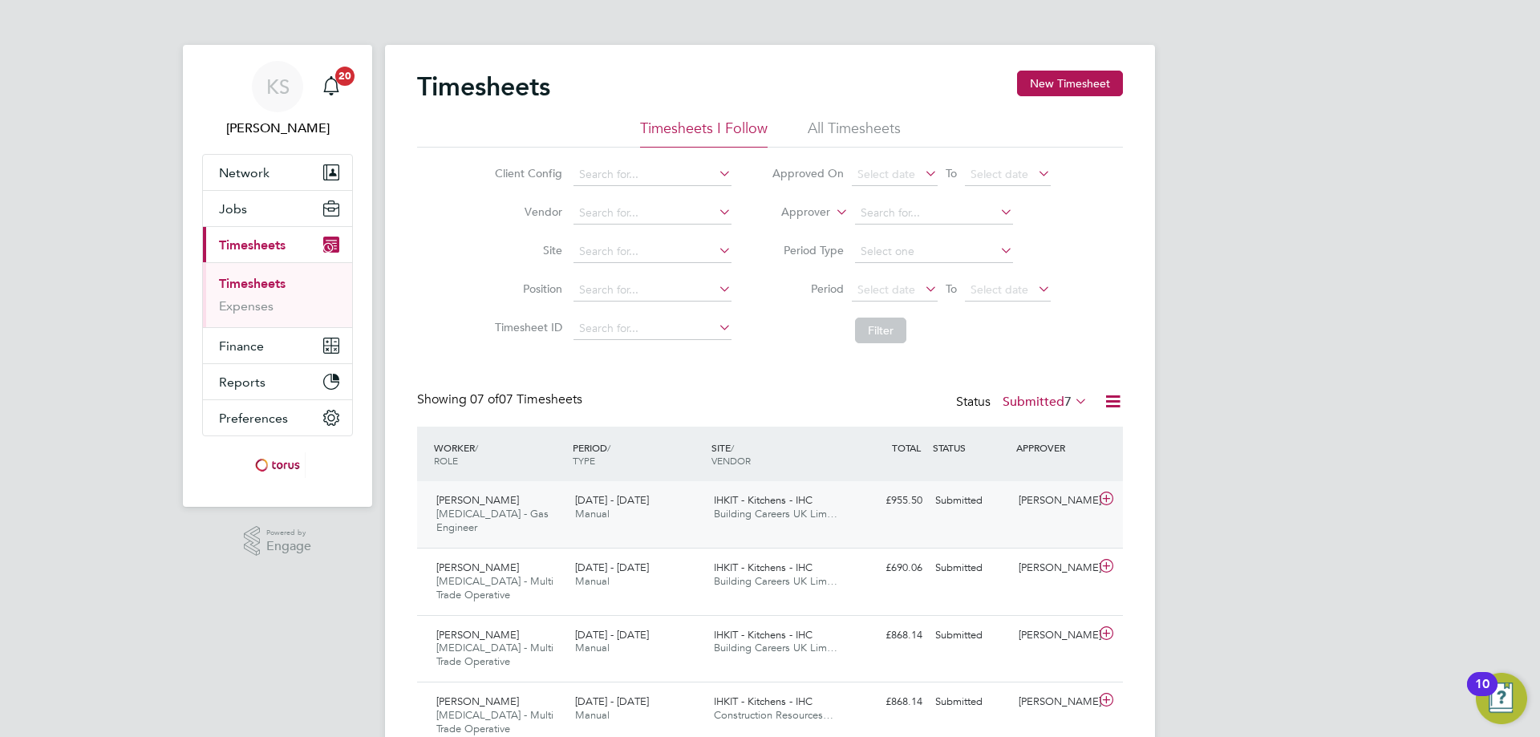
click at [1102, 496] on icon at bounding box center [1106, 498] width 20 height 13
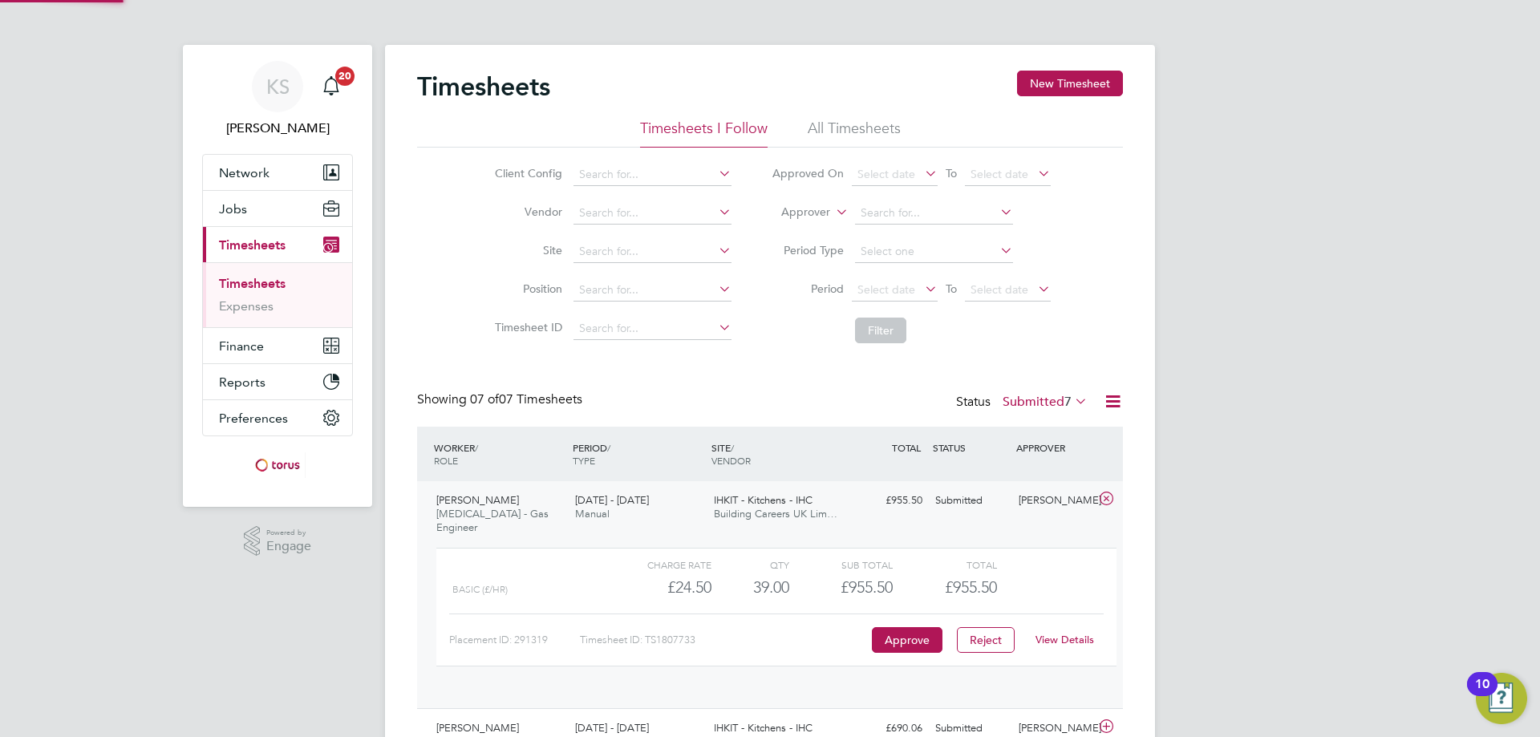
scroll to position [8, 8]
click at [908, 631] on button "Approve" at bounding box center [907, 640] width 71 height 26
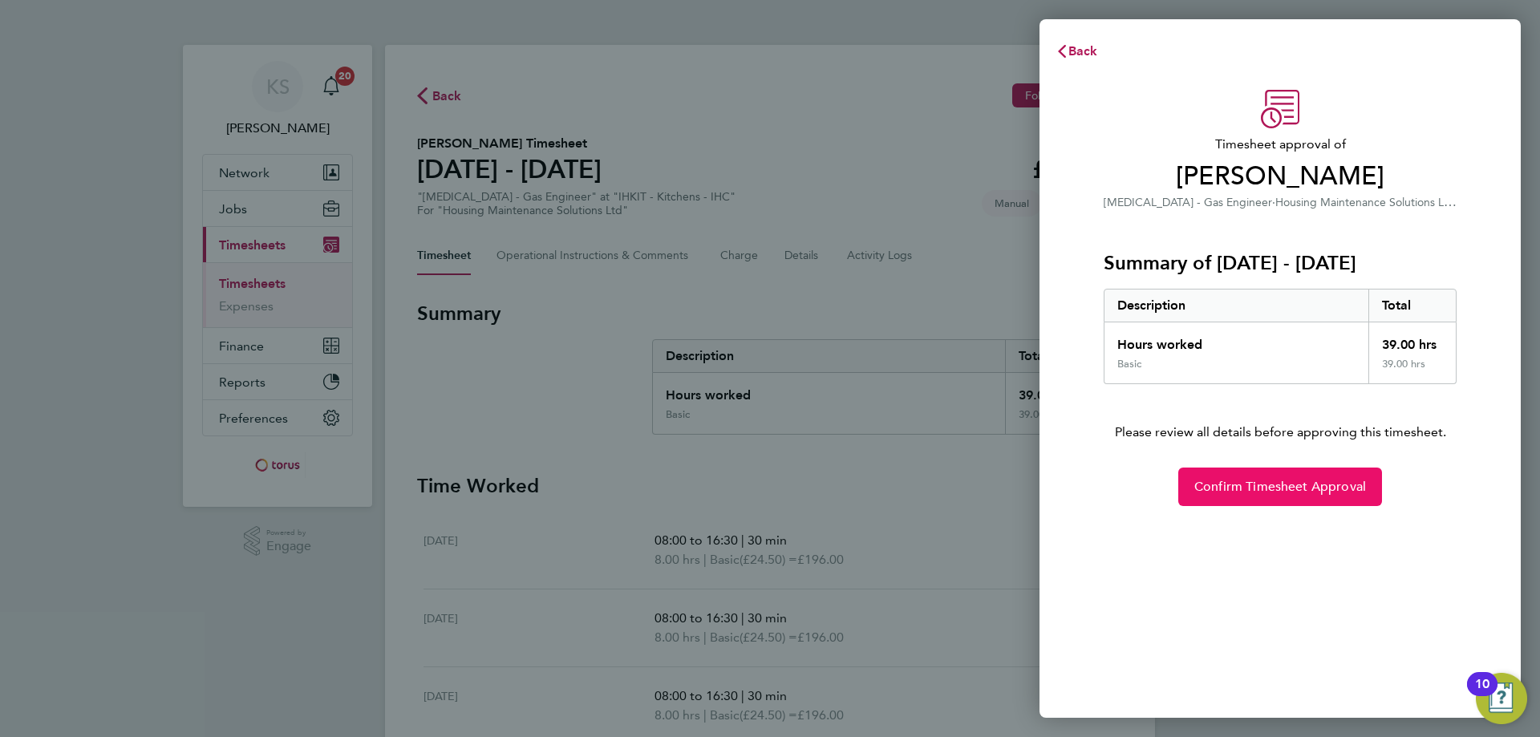
drag, startPoint x: 1297, startPoint y: 492, endPoint x: 1291, endPoint y: 502, distance: 11.8
click at [1288, 505] on button "Confirm Timesheet Approval" at bounding box center [1280, 487] width 204 height 39
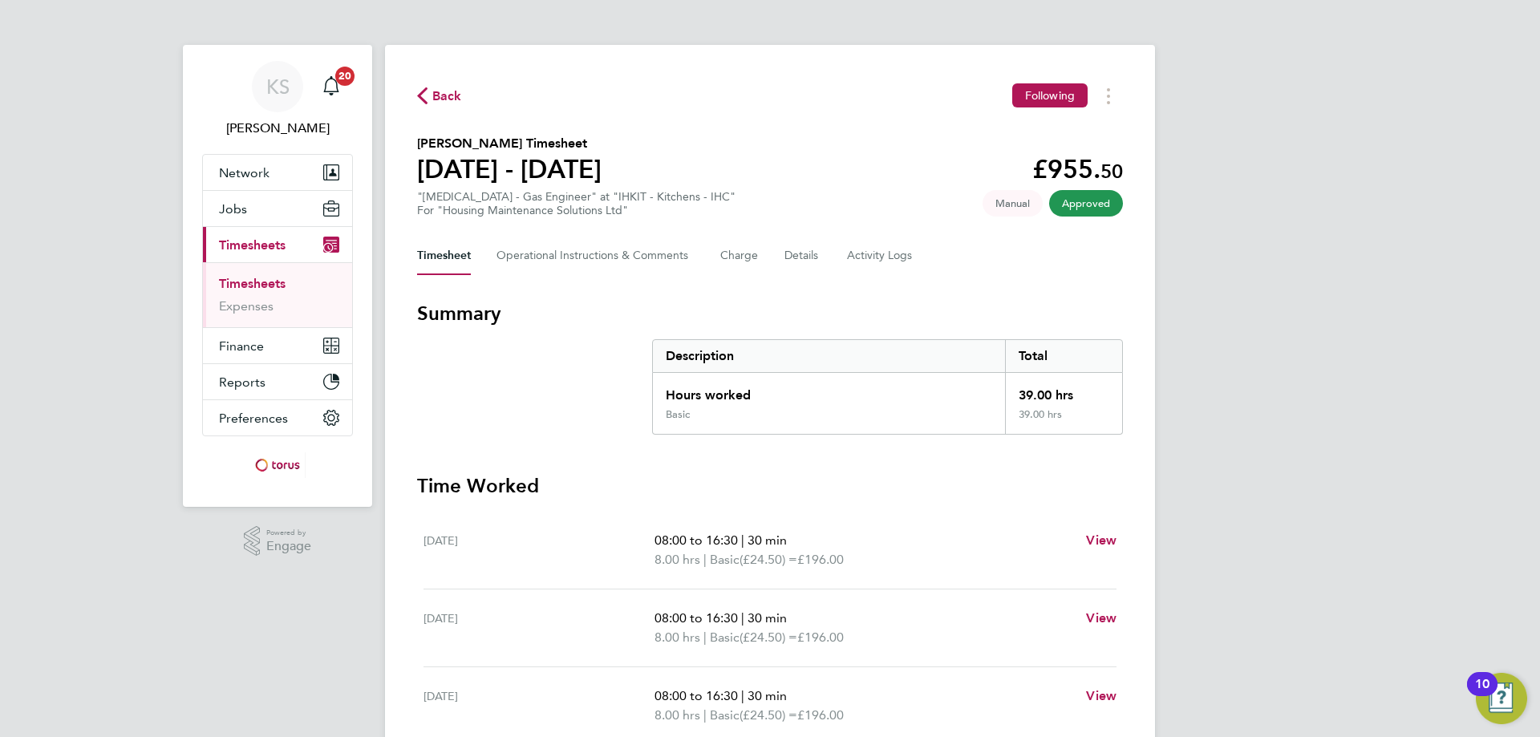
click at [448, 109] on div "Back Following Andrew Lee's Timesheet 18 - 24 Aug 2025 £955. 50 "HMS - Gas Engi…" at bounding box center [770, 550] width 770 height 1011
click at [446, 101] on span "Back" at bounding box center [447, 96] width 30 height 19
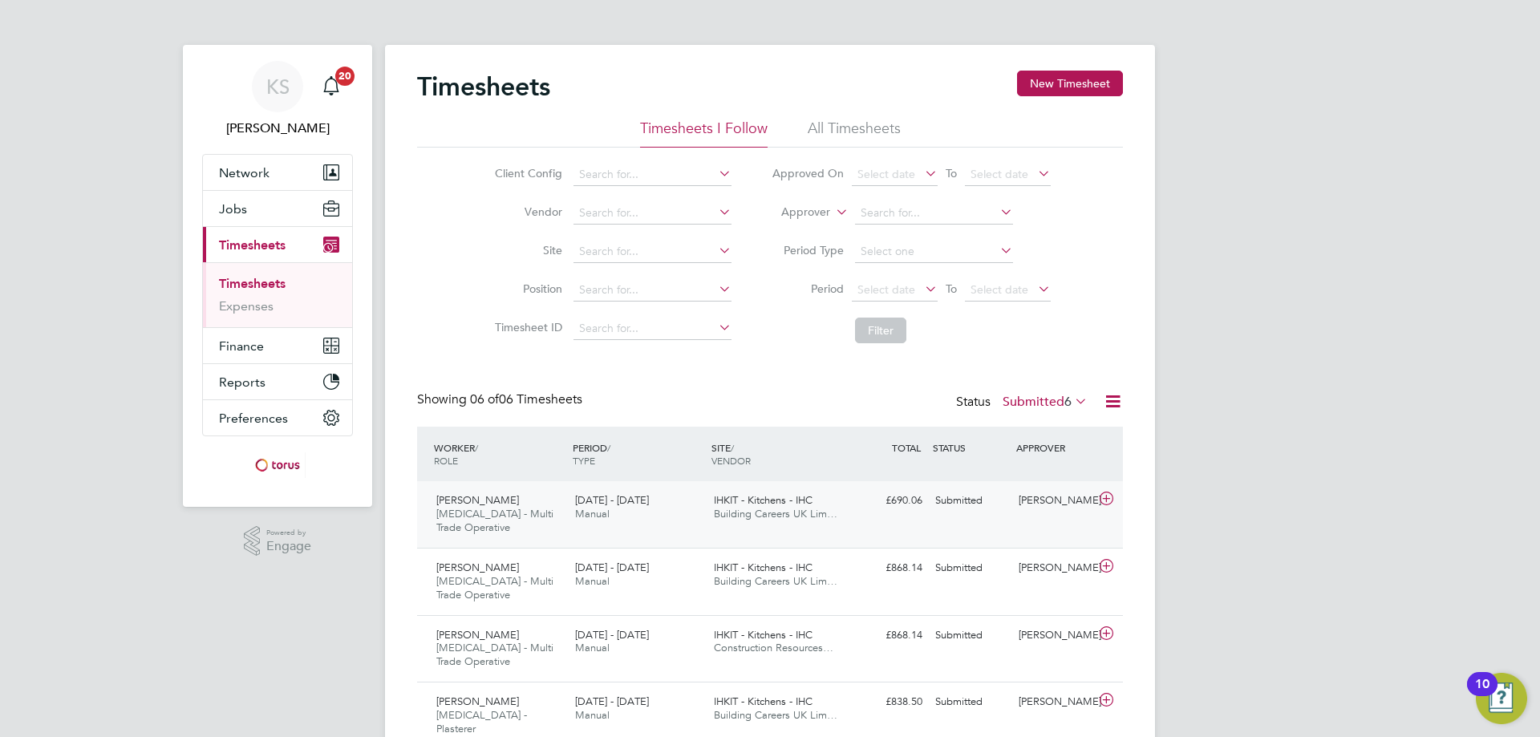
click at [1115, 505] on icon at bounding box center [1106, 498] width 20 height 13
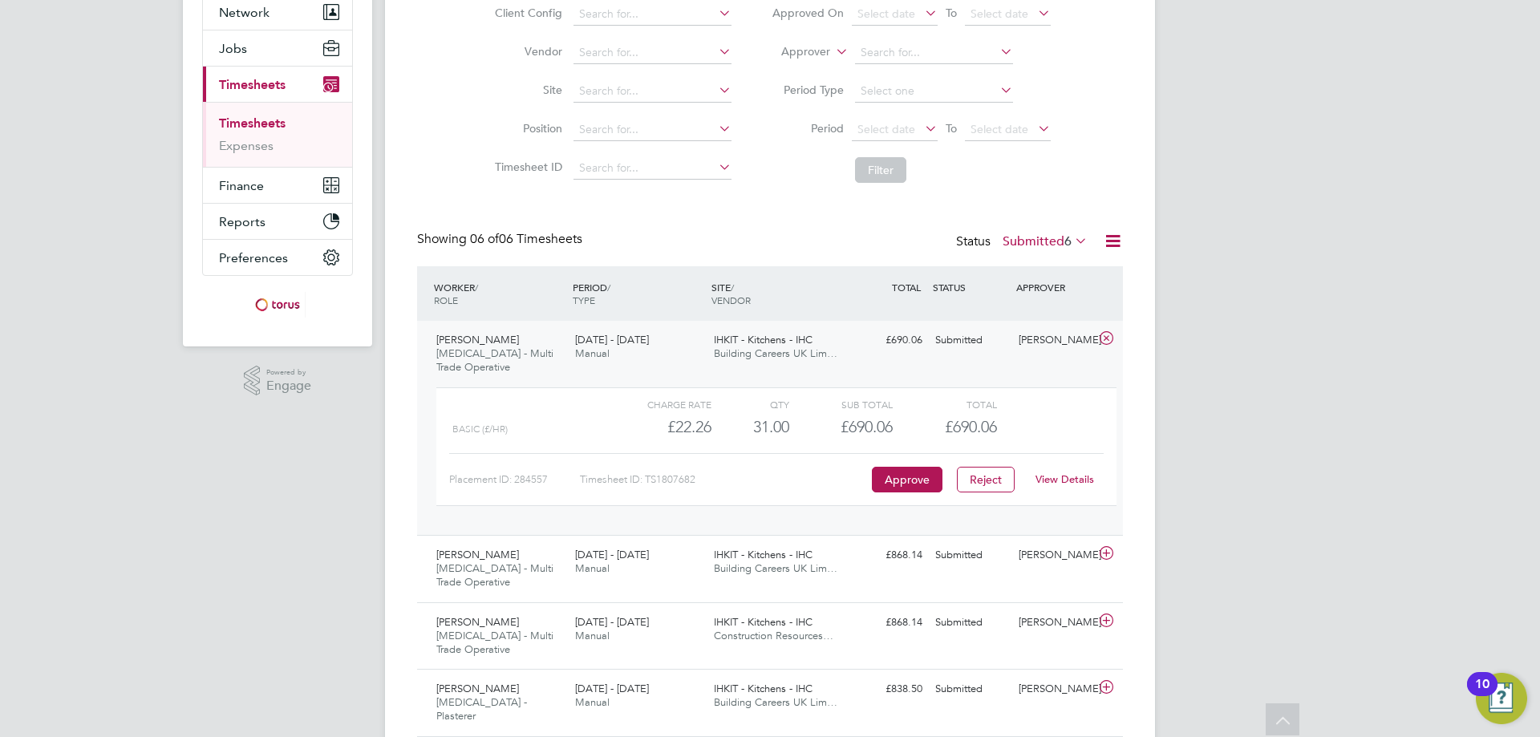
scroll to position [241, 0]
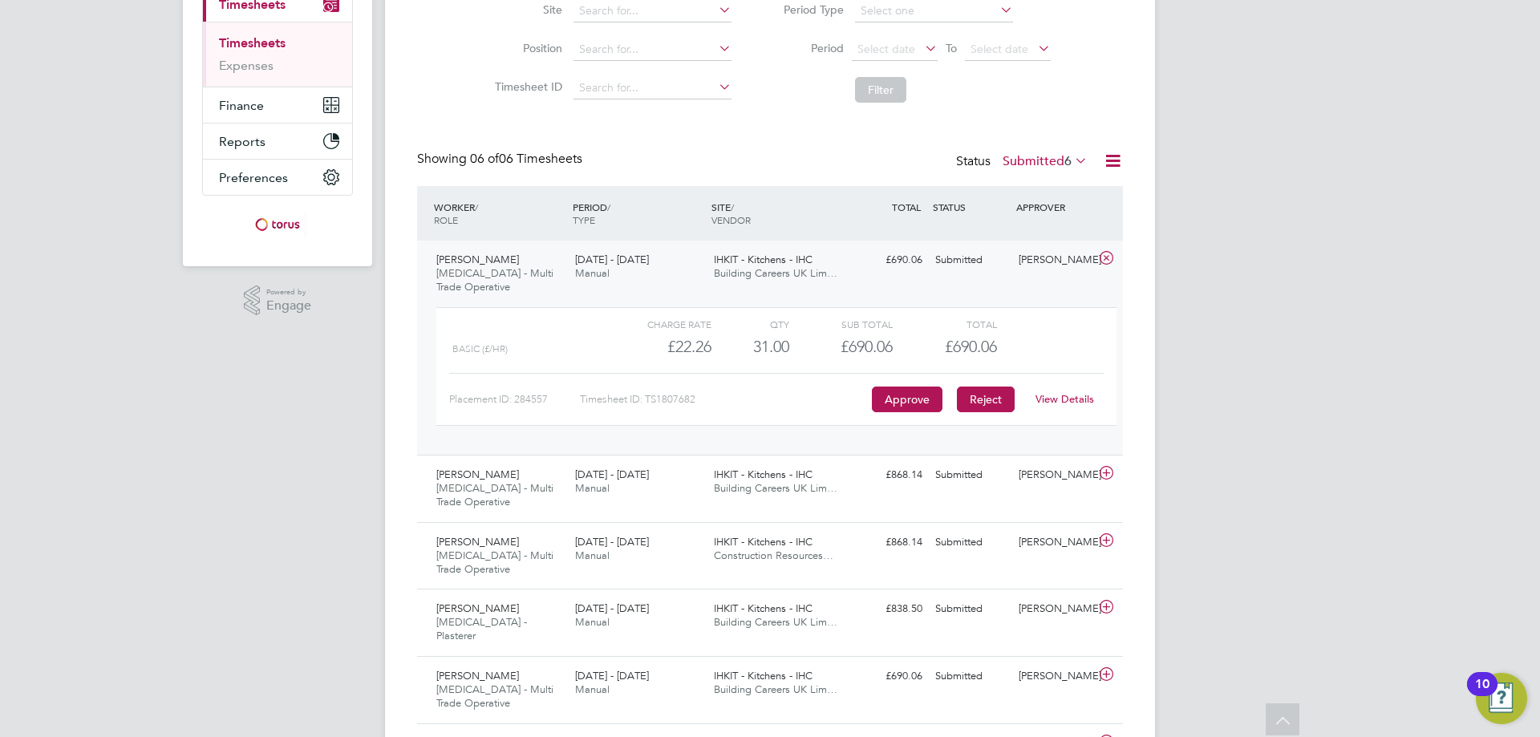
click at [975, 403] on button "Reject" at bounding box center [986, 400] width 58 height 26
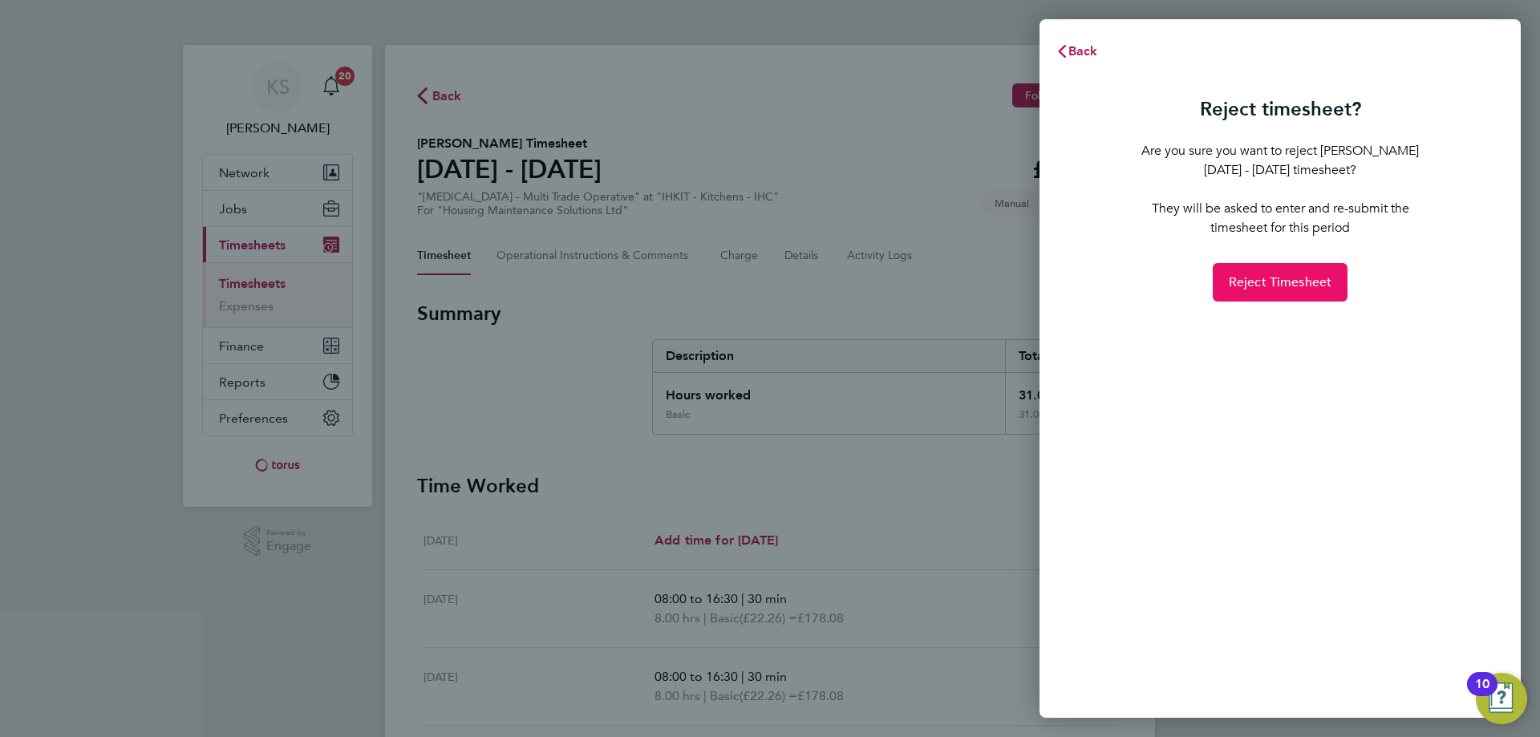
click at [1258, 284] on span "Reject Timesheet" at bounding box center [1280, 282] width 103 height 16
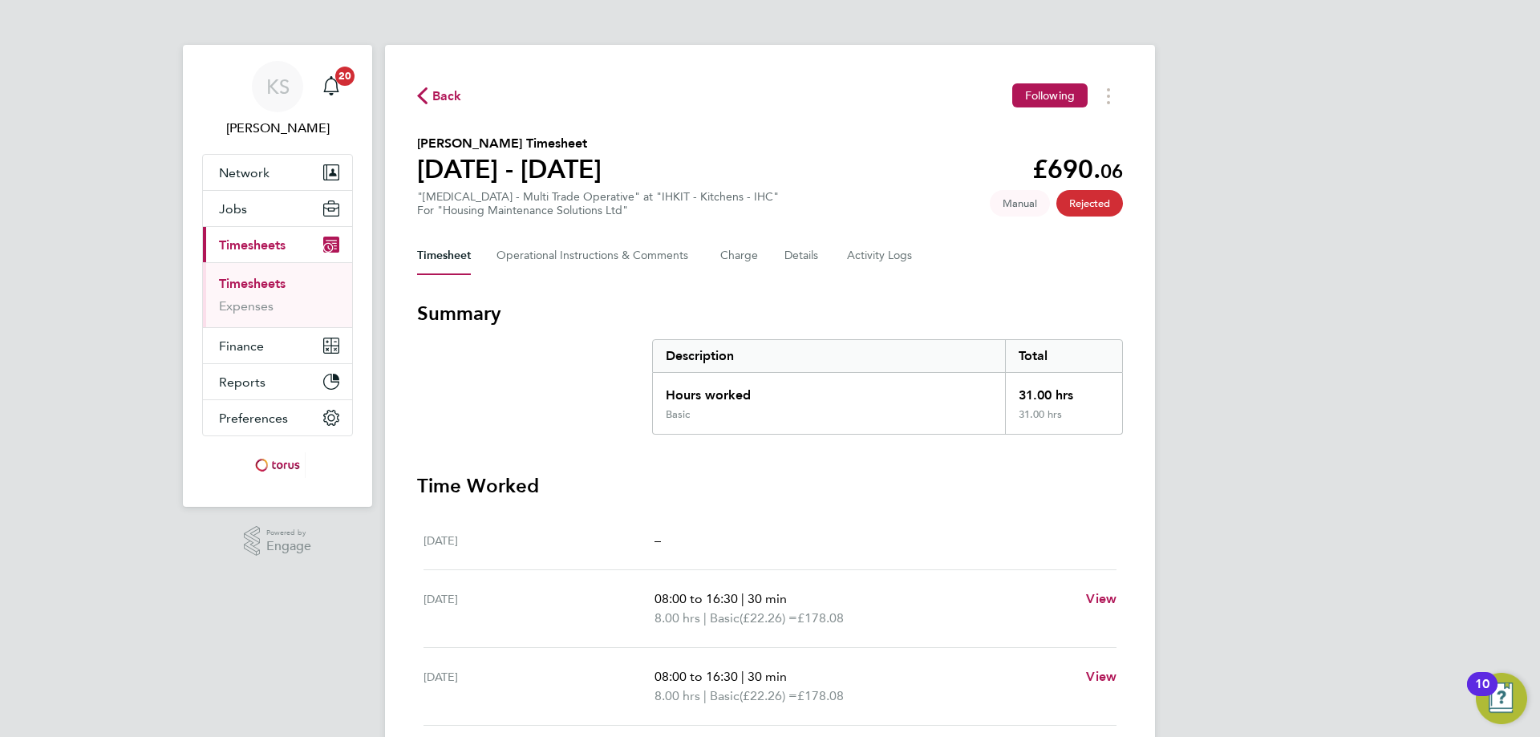
click at [445, 91] on span "Back" at bounding box center [447, 96] width 30 height 19
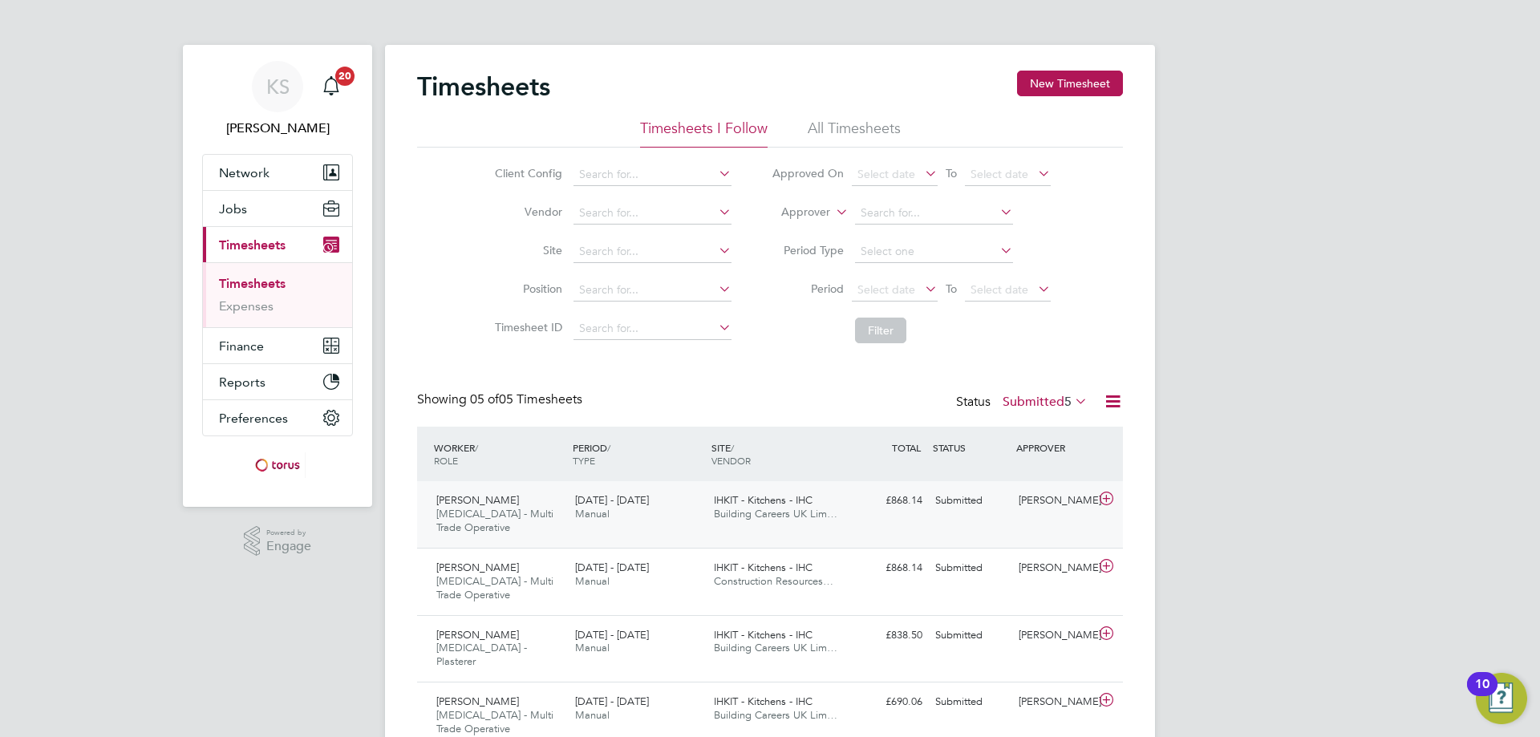
click at [1116, 501] on icon at bounding box center [1106, 498] width 20 height 13
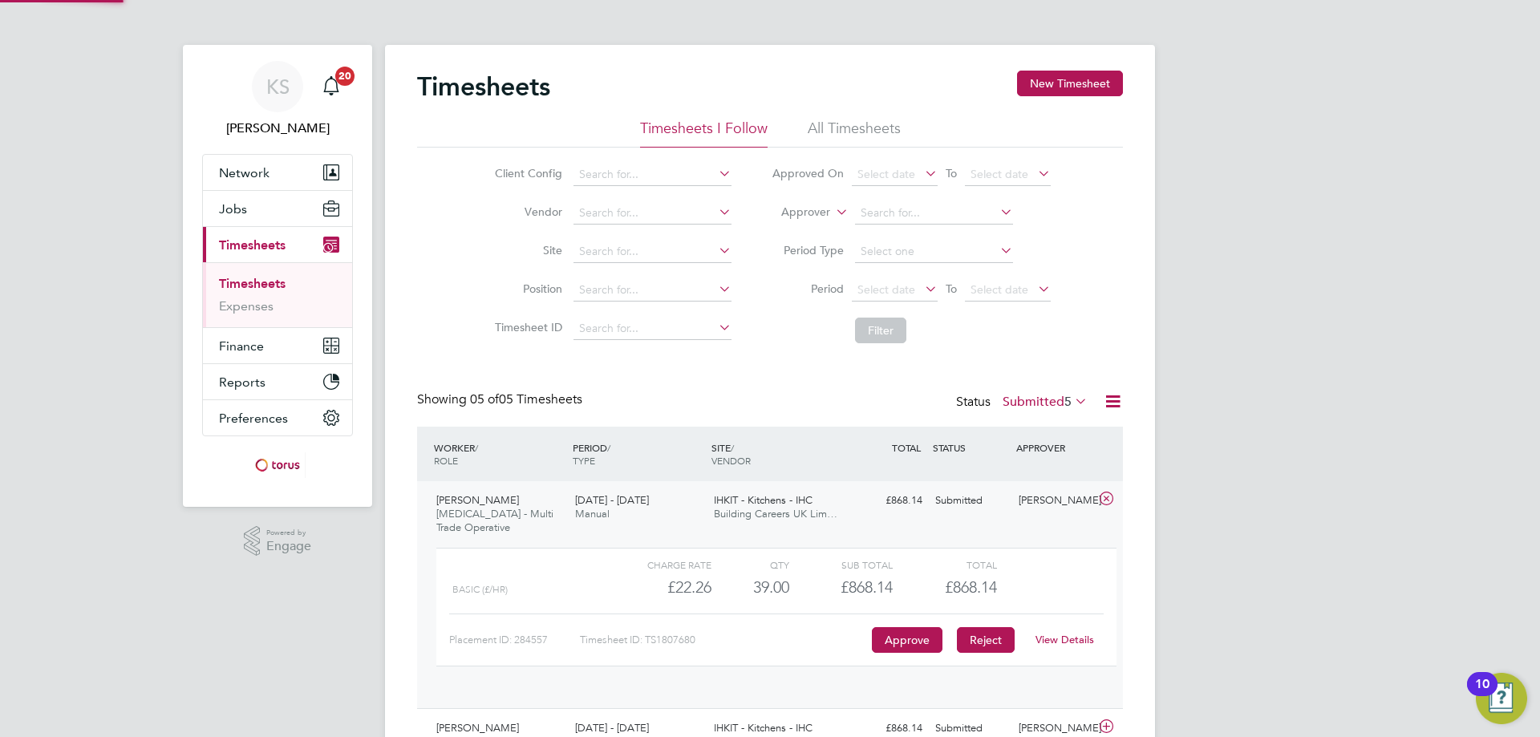
scroll to position [27, 156]
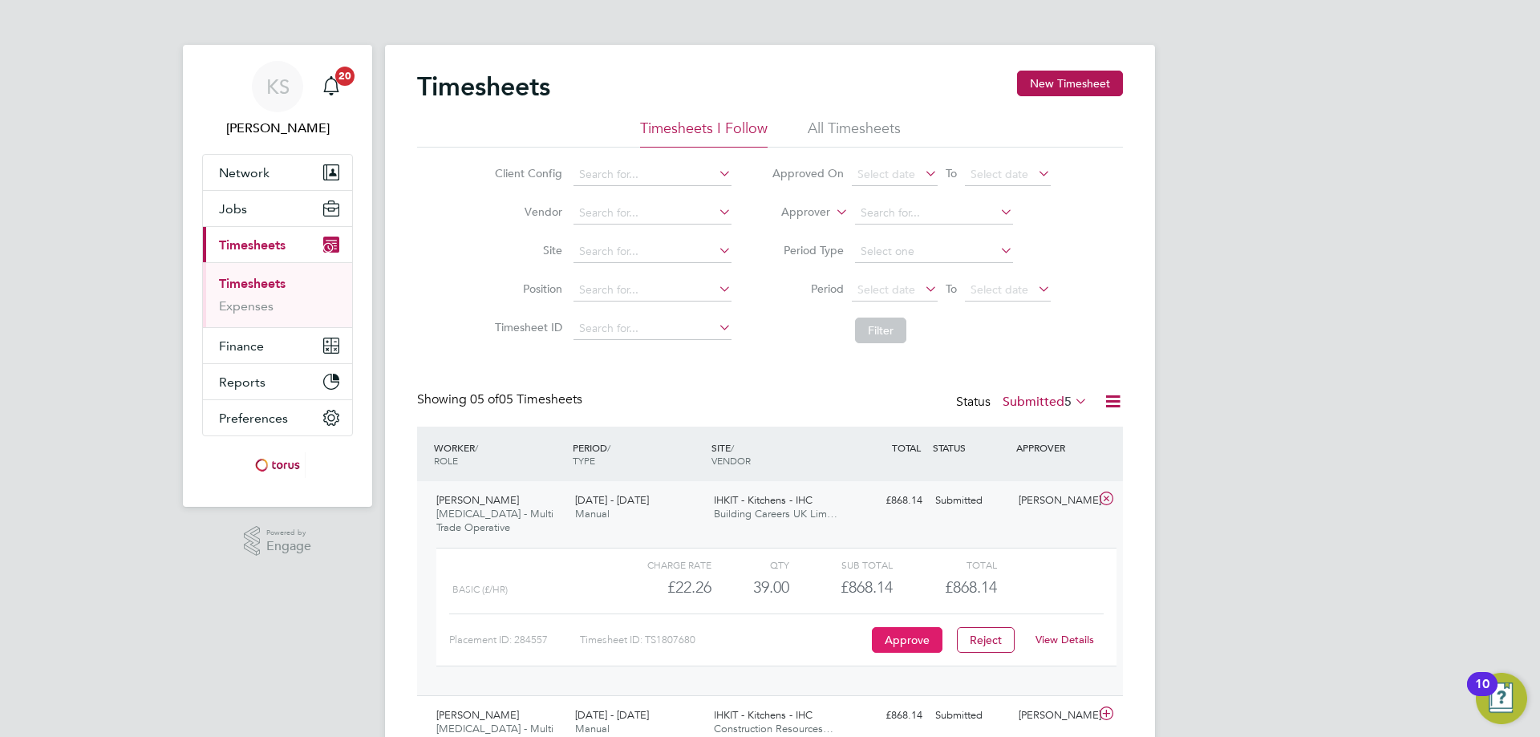
click at [938, 642] on button "Approve" at bounding box center [907, 640] width 71 height 26
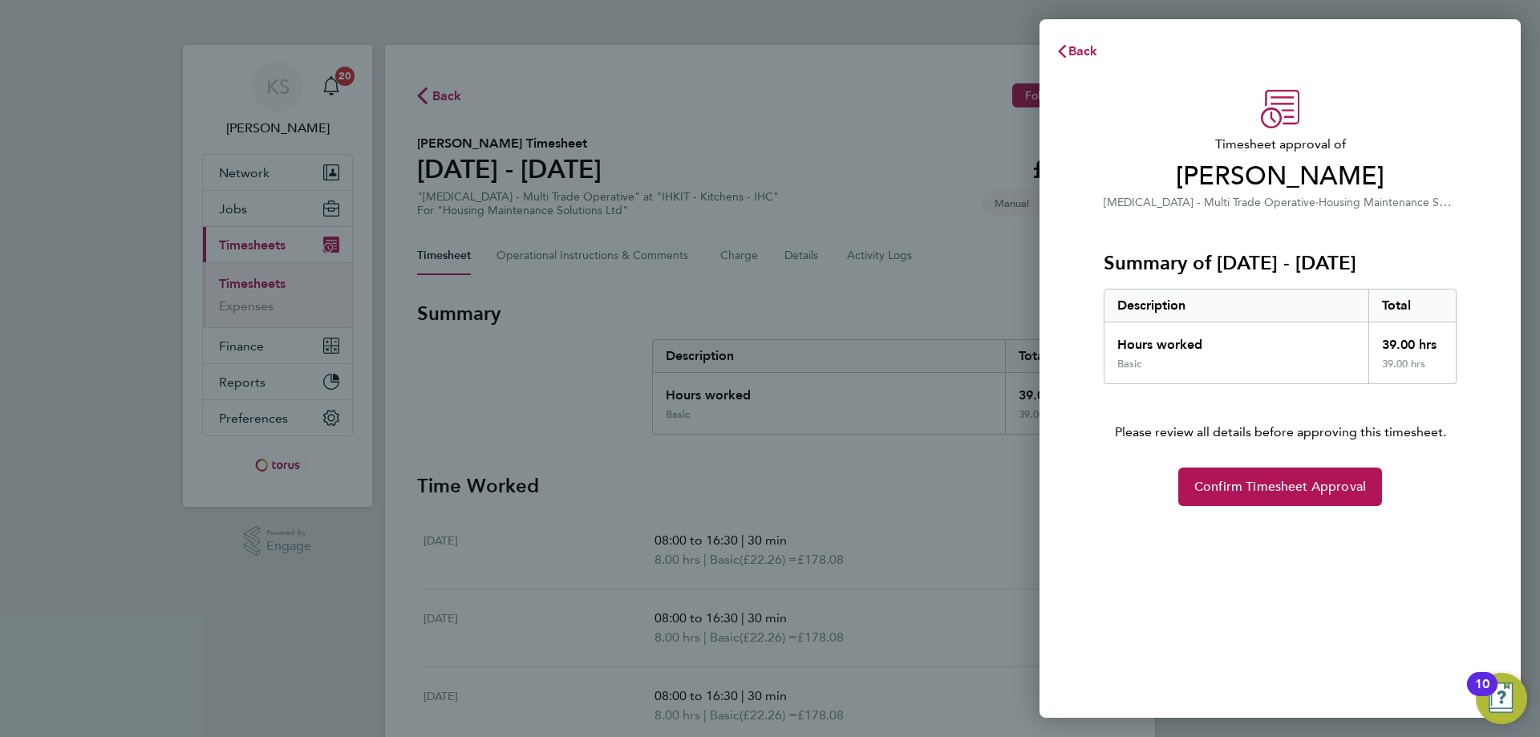
click at [1294, 512] on div "Timesheet approval of [PERSON_NAME] [MEDICAL_DATA] - Multi Trade Operative · Ho…" at bounding box center [1280, 394] width 481 height 647
drag, startPoint x: 1290, startPoint y: 500, endPoint x: 1293, endPoint y: 492, distance: 8.6
click at [1291, 494] on button "Confirm Timesheet Approval" at bounding box center [1280, 487] width 204 height 39
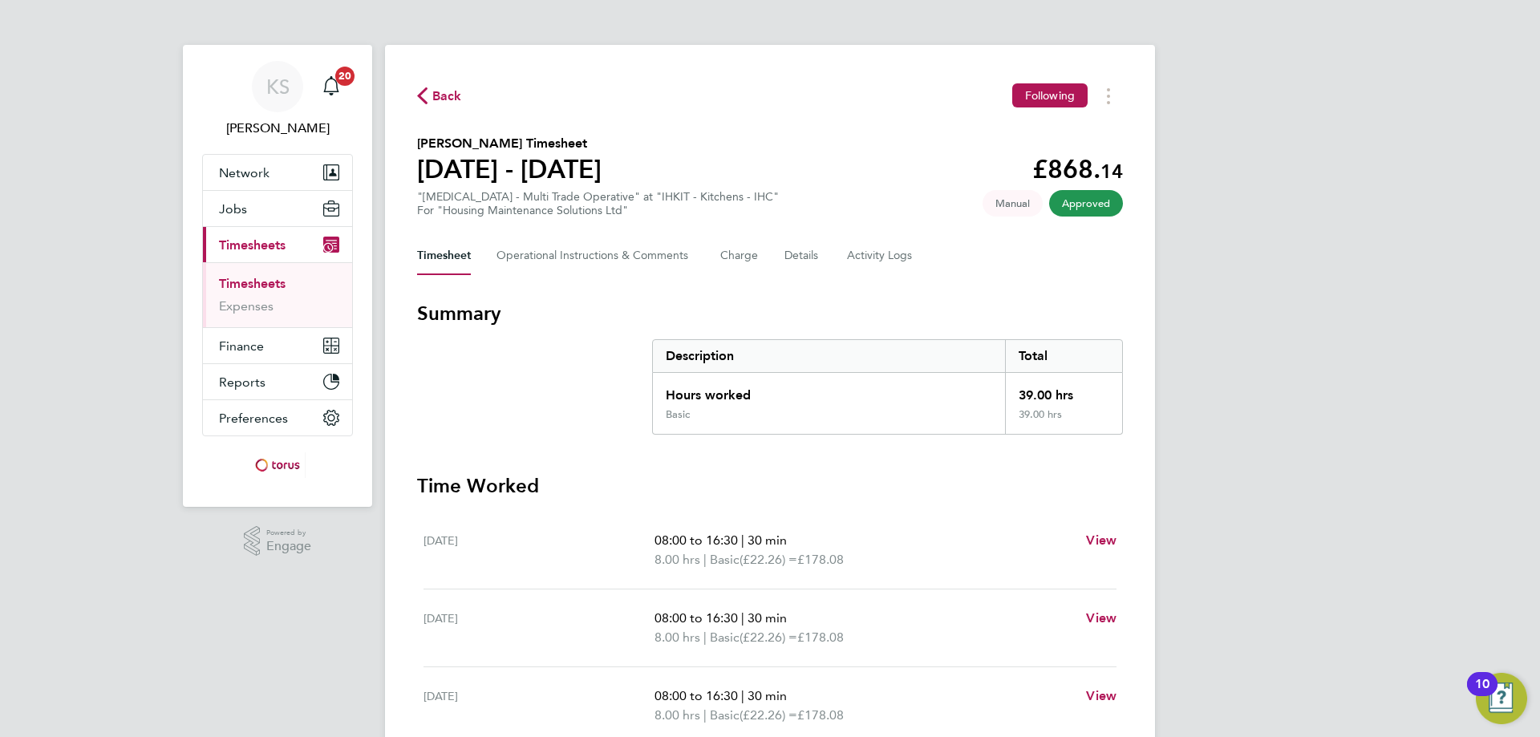
click at [457, 102] on span "Back" at bounding box center [447, 96] width 30 height 19
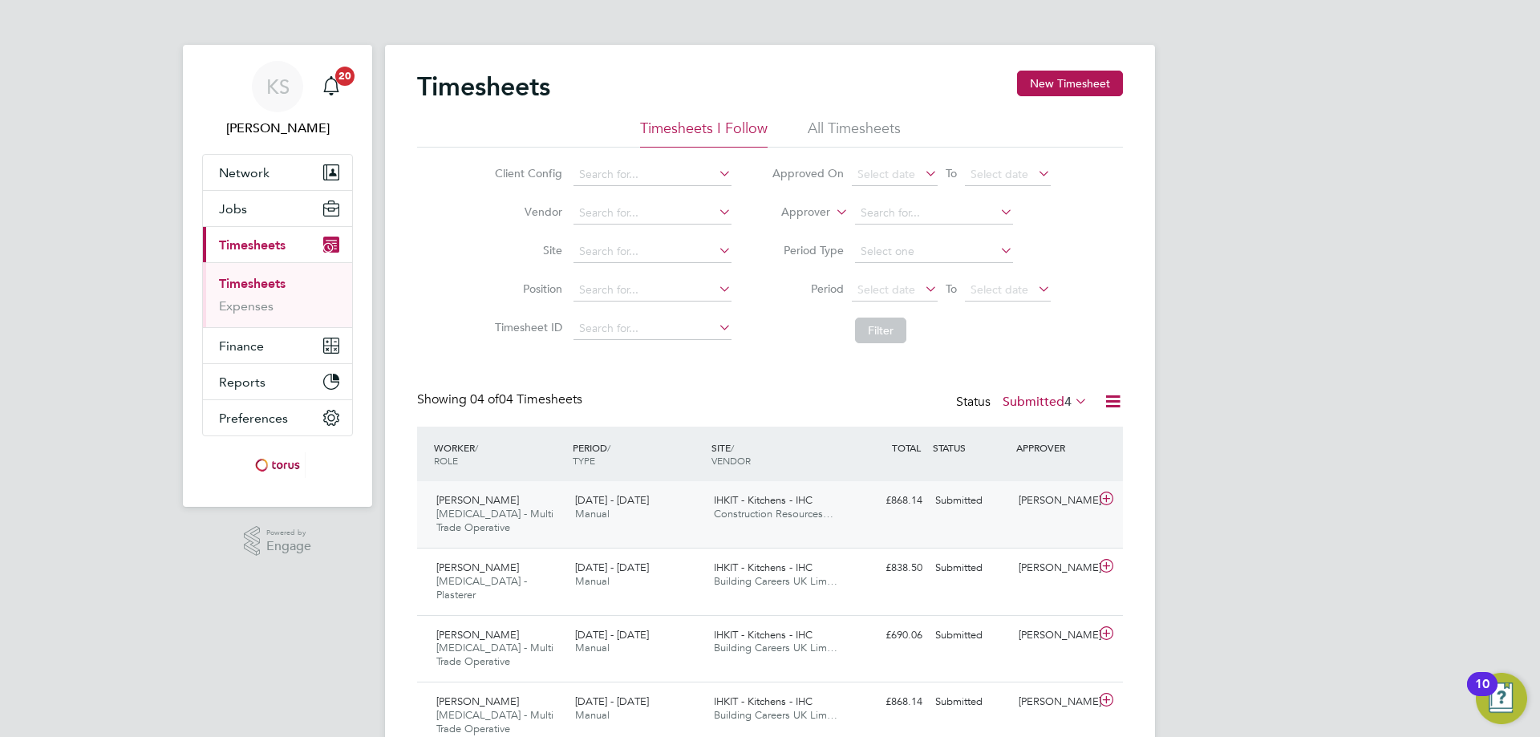
click at [1084, 501] on div "[PERSON_NAME]" at bounding box center [1053, 501] width 83 height 26
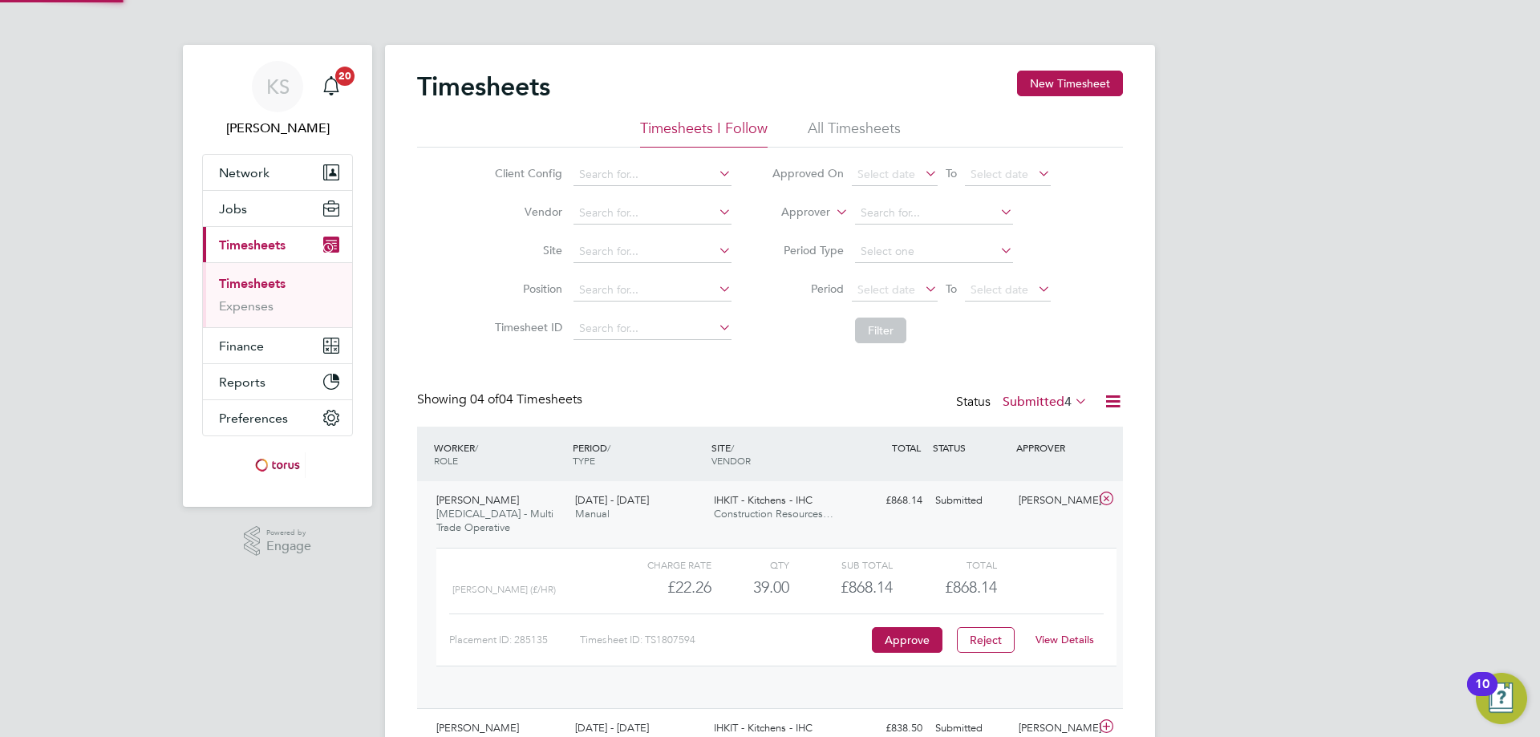
scroll to position [27, 156]
click at [902, 638] on button "Approve" at bounding box center [907, 640] width 71 height 26
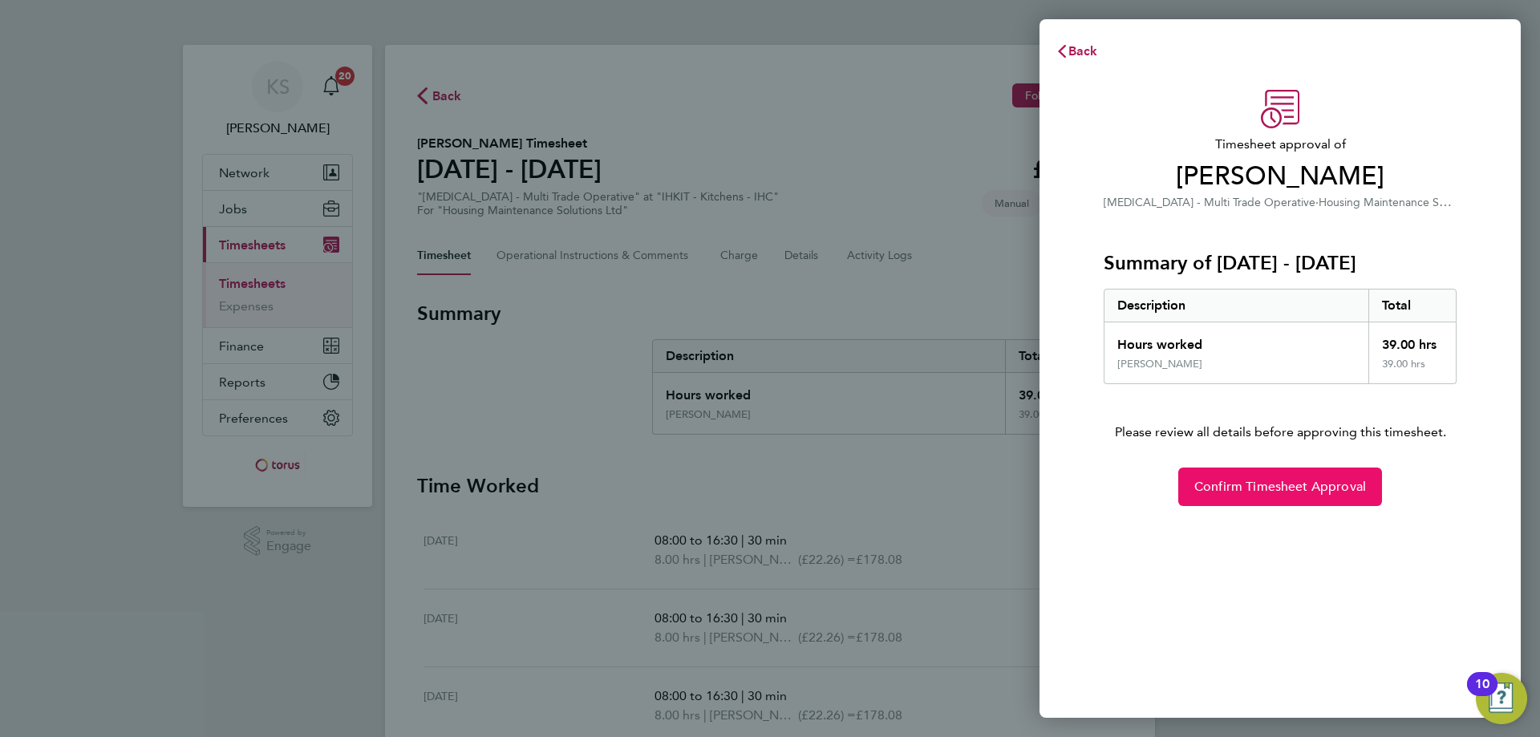
click at [1288, 484] on span "Confirm Timesheet Approval" at bounding box center [1280, 487] width 172 height 16
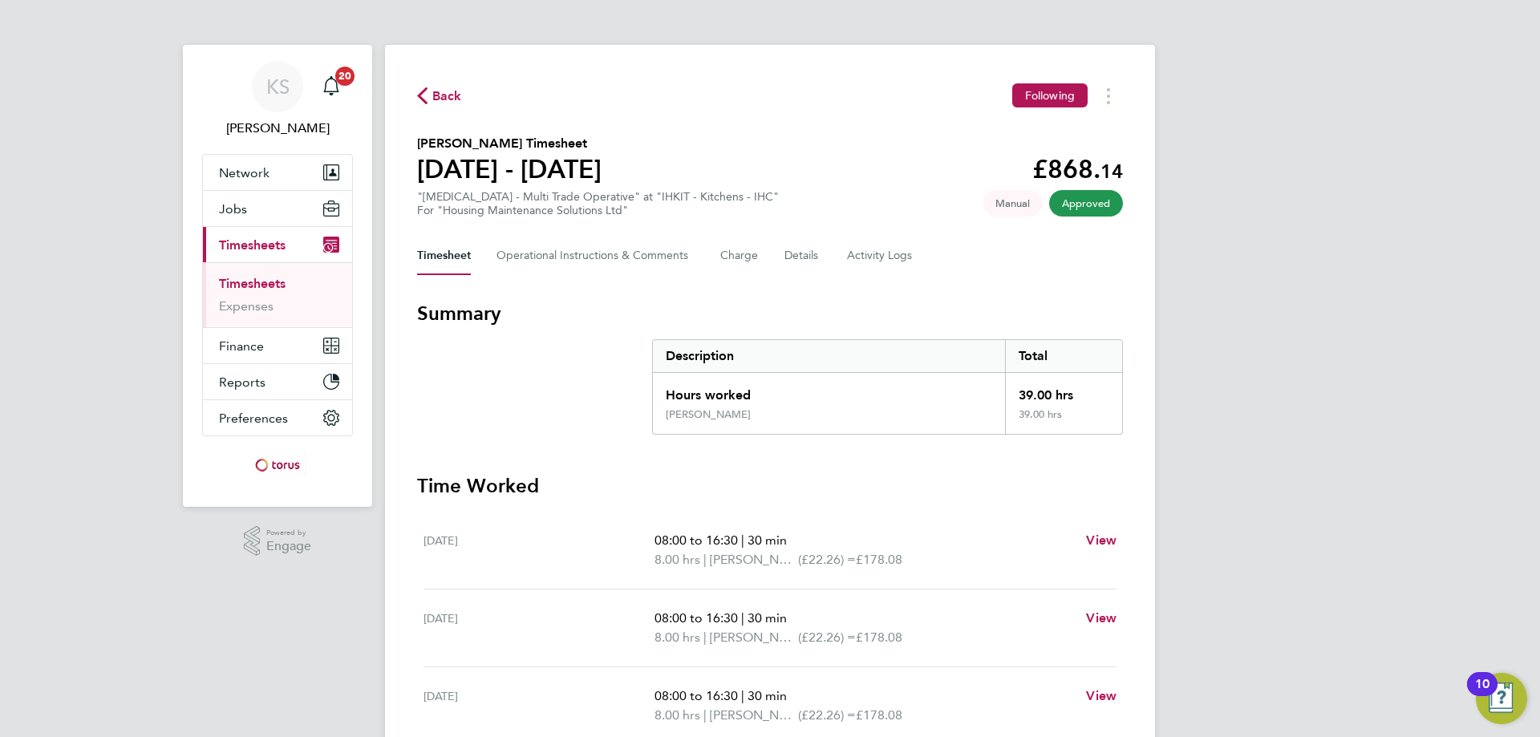
click at [456, 97] on span "Back" at bounding box center [447, 96] width 30 height 19
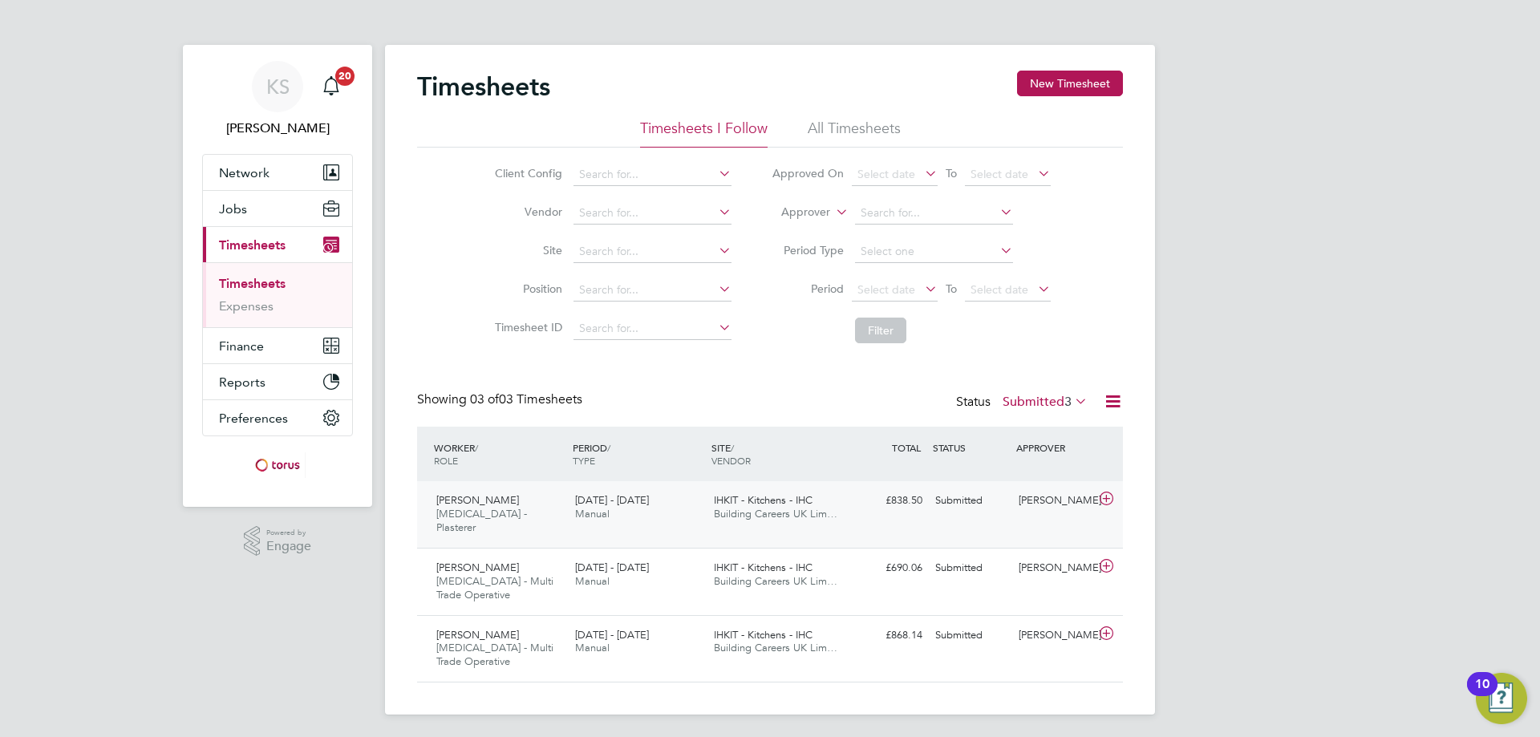
click at [1104, 511] on div at bounding box center [1109, 501] width 28 height 26
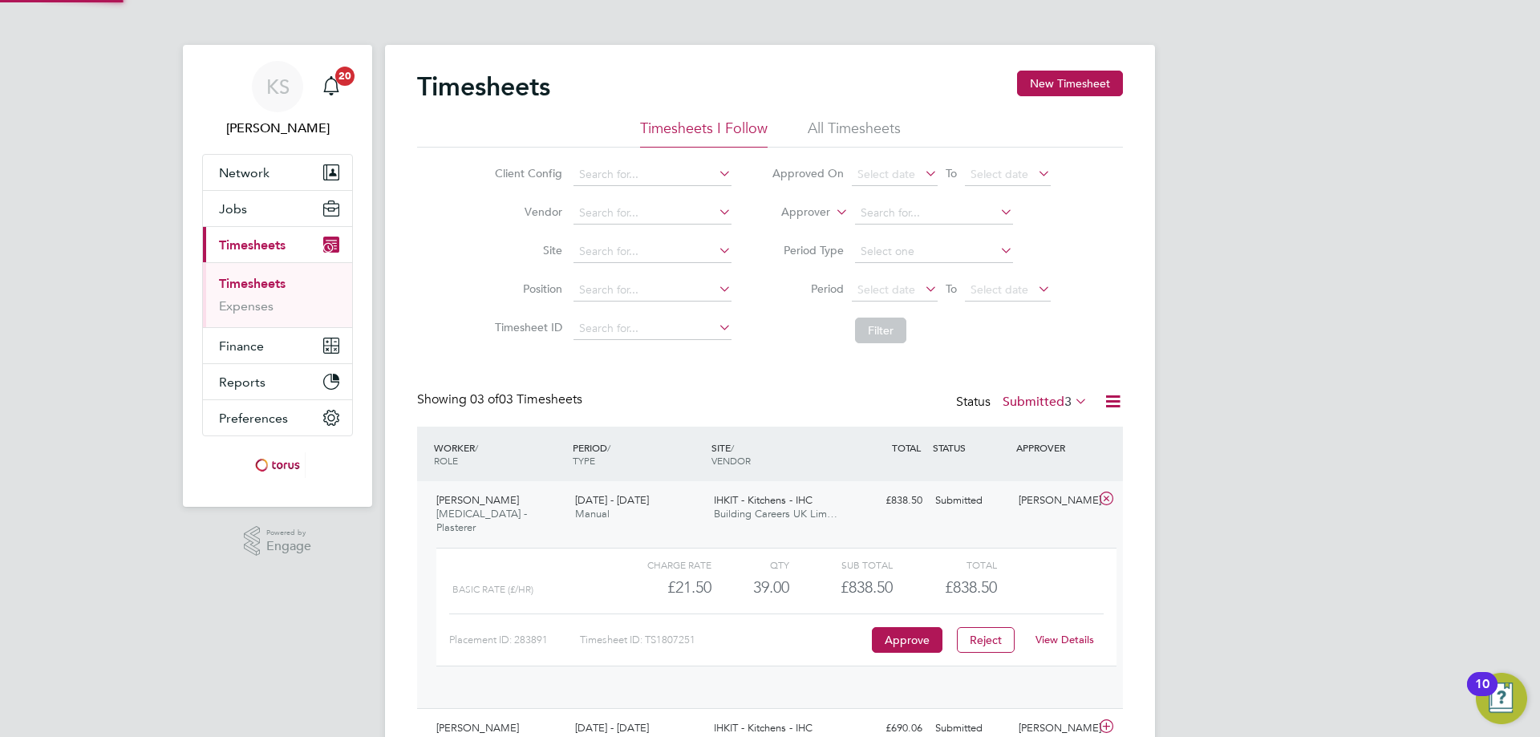
scroll to position [27, 156]
click at [929, 638] on div "Approve" at bounding box center [907, 640] width 79 height 26
click at [924, 627] on button "Approve" at bounding box center [907, 640] width 71 height 26
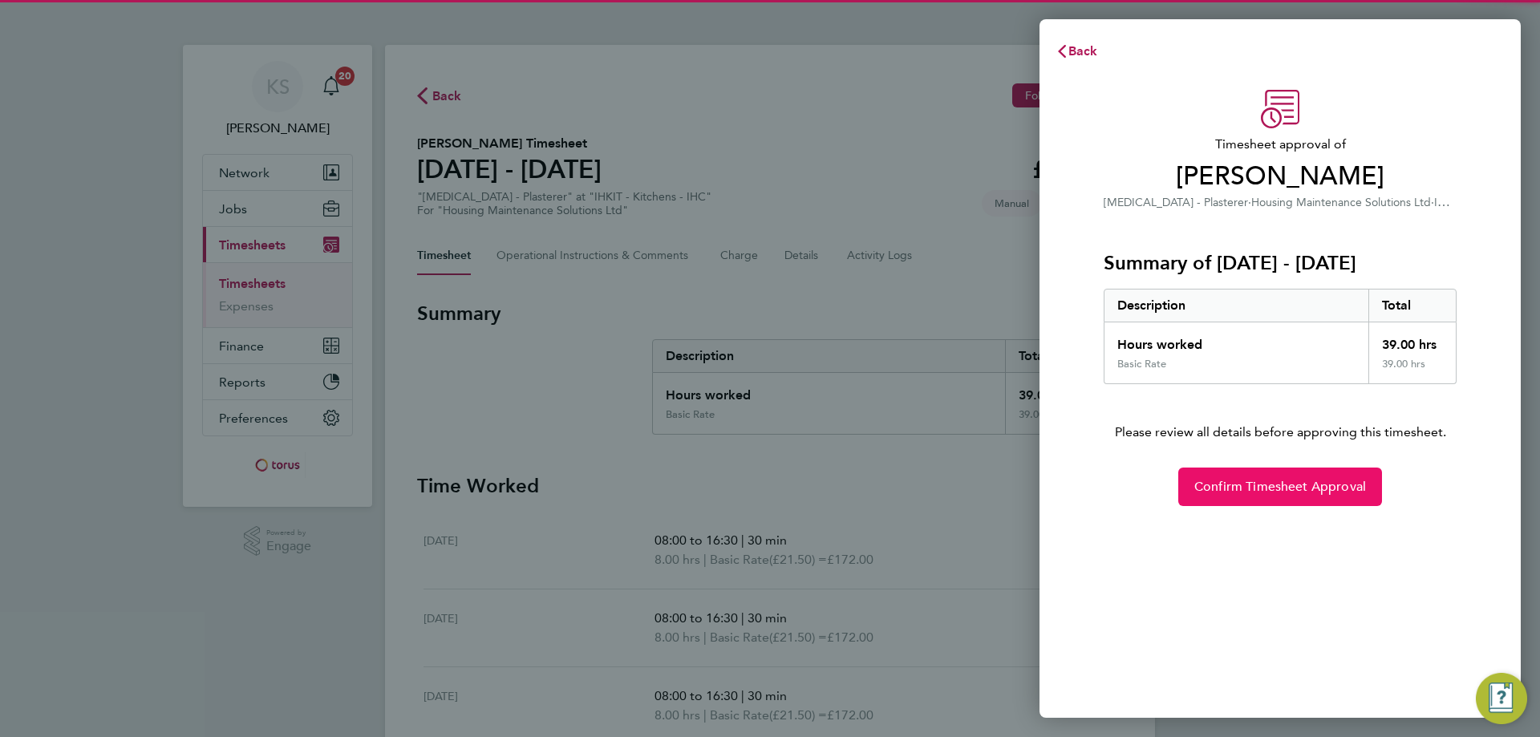
click at [1220, 475] on button "Confirm Timesheet Approval" at bounding box center [1280, 487] width 204 height 39
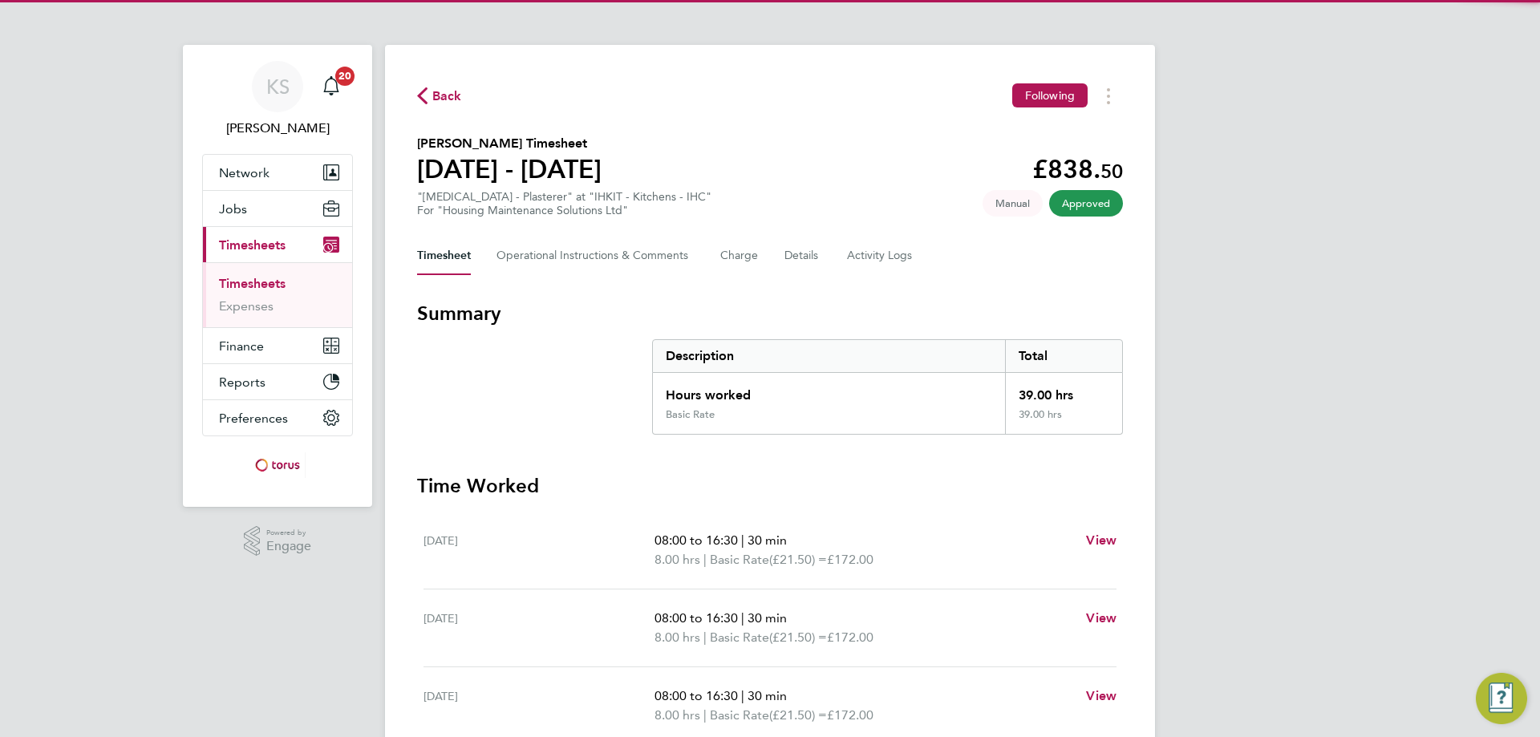
click at [437, 91] on span "Back" at bounding box center [447, 96] width 30 height 19
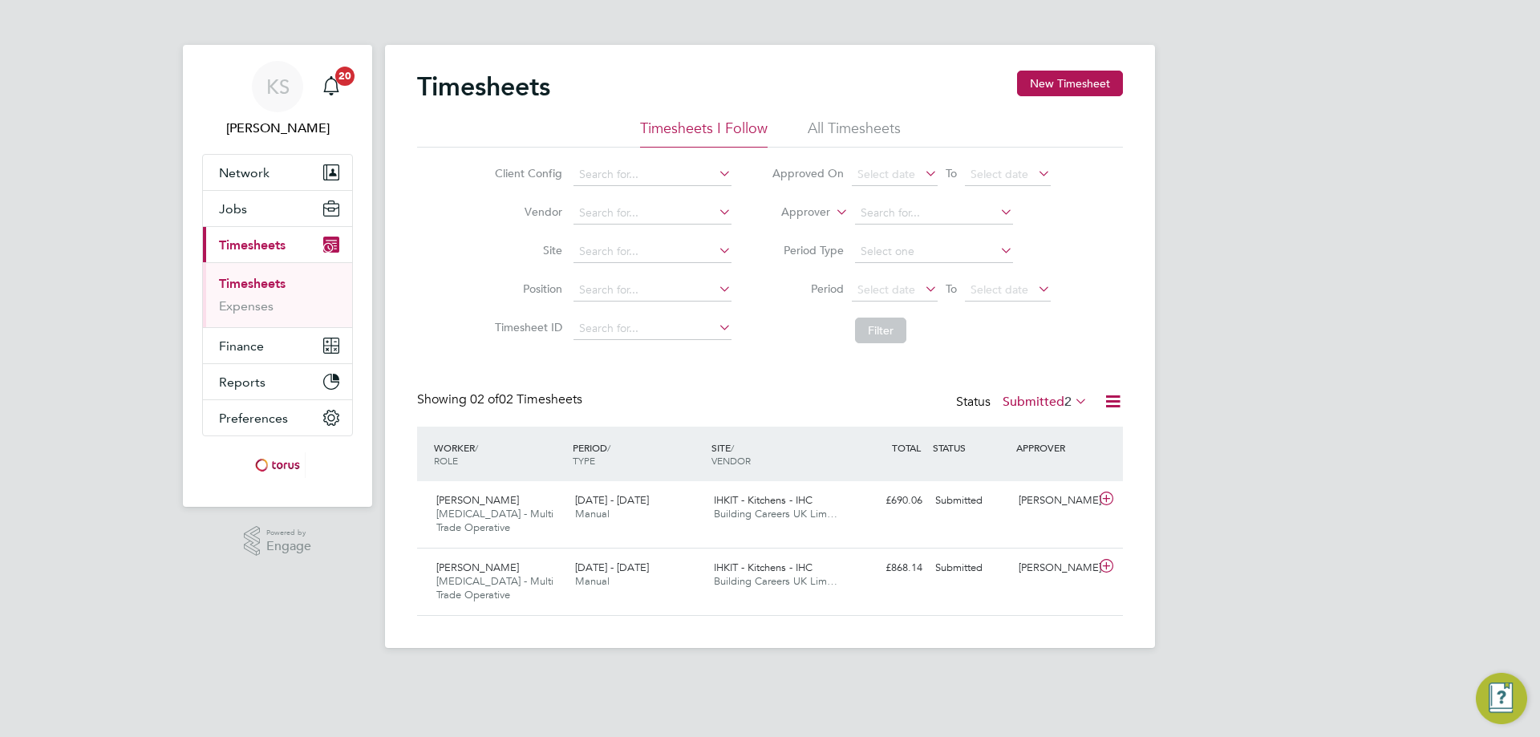
scroll to position [41, 140]
click at [1099, 505] on icon at bounding box center [1106, 498] width 20 height 13
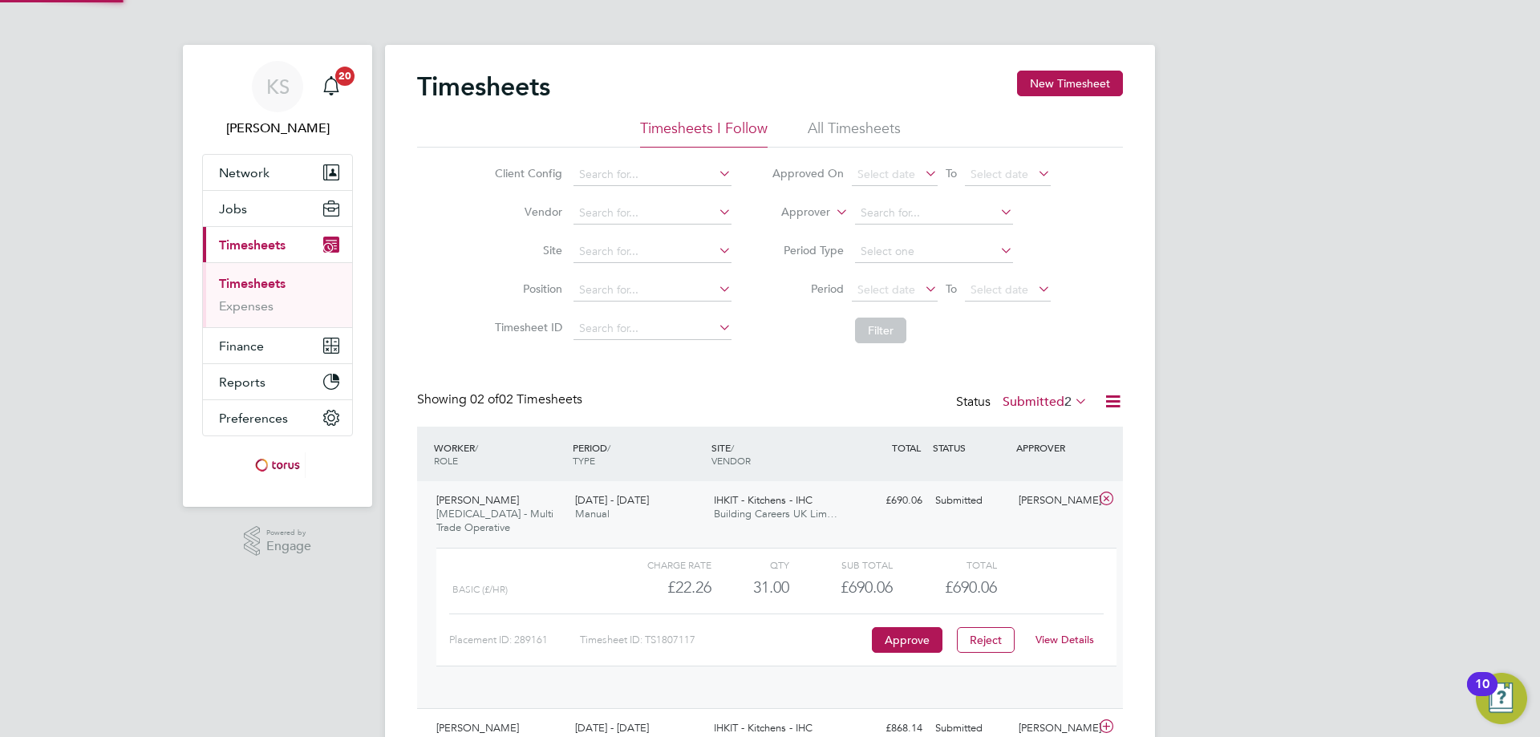
scroll to position [27, 156]
click at [914, 646] on button "Approve" at bounding box center [907, 640] width 71 height 26
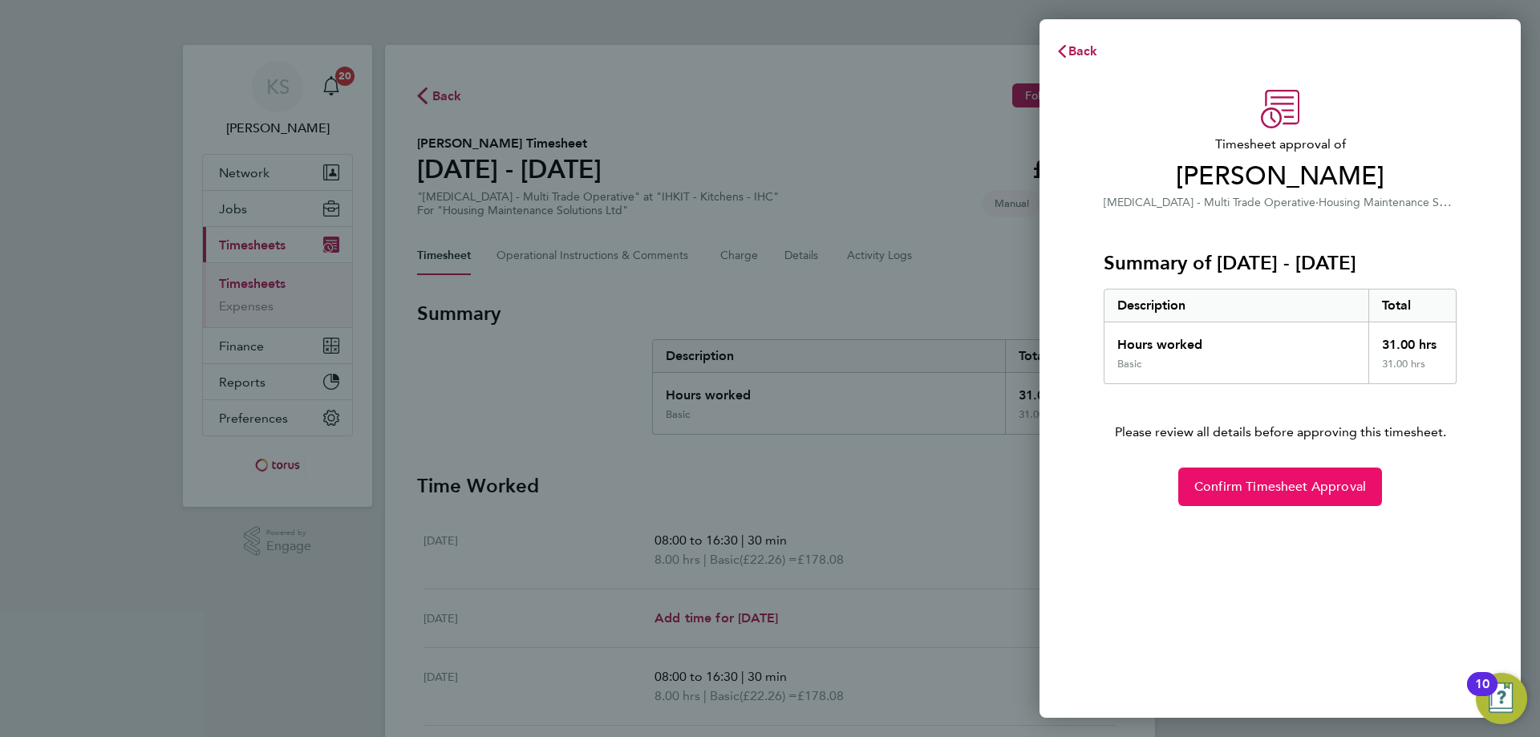
click at [1262, 501] on button "Confirm Timesheet Approval" at bounding box center [1280, 487] width 204 height 39
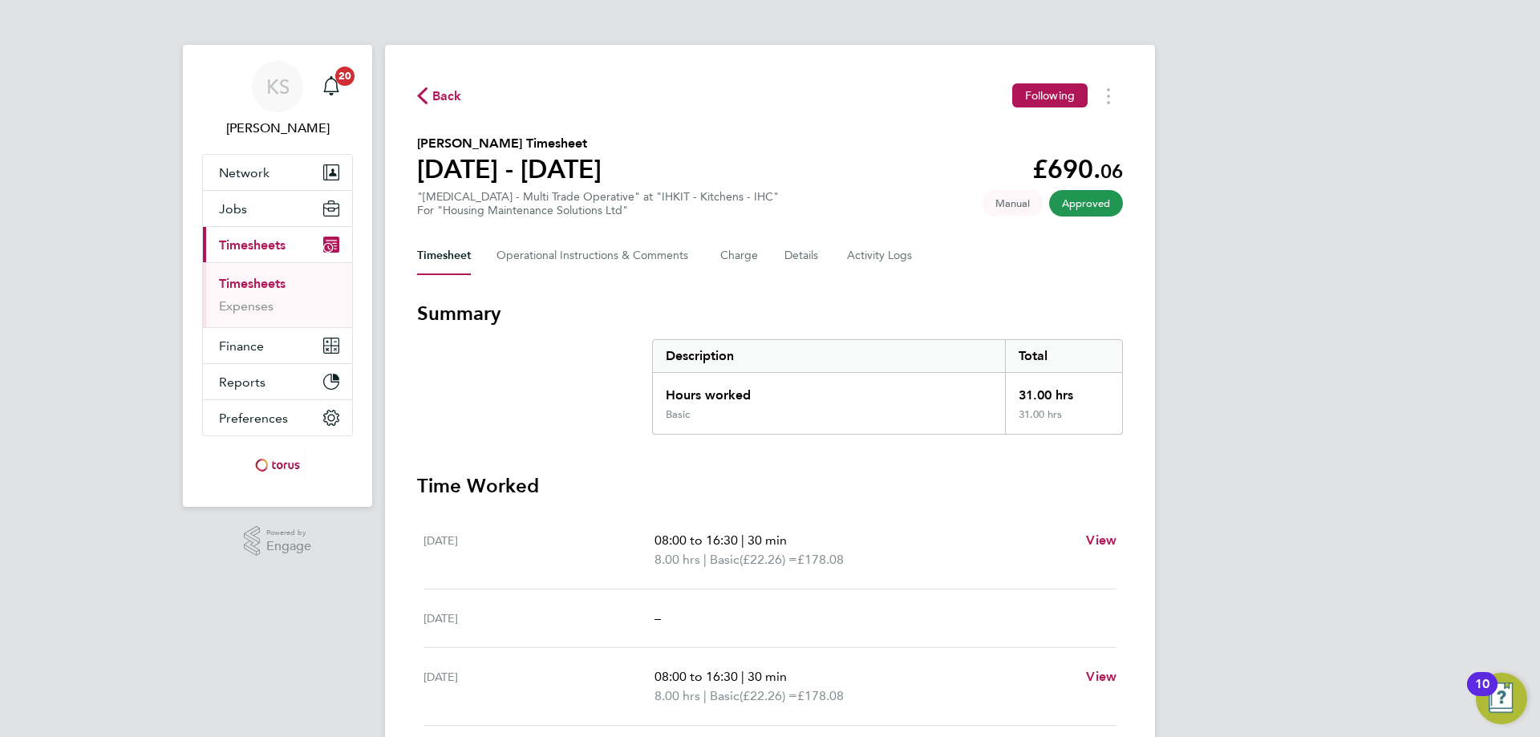
click at [452, 99] on span "Back" at bounding box center [447, 96] width 30 height 19
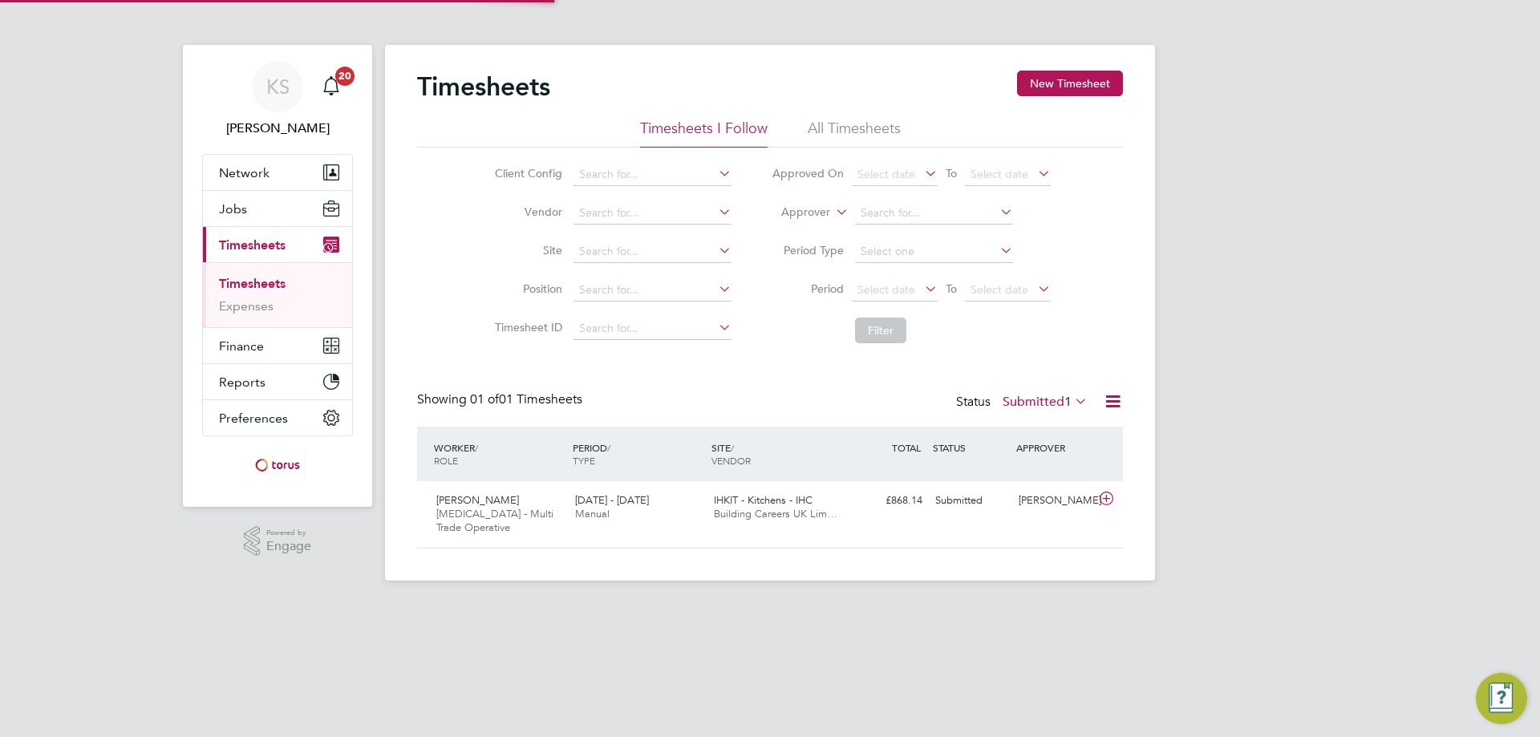
scroll to position [41, 140]
click at [1104, 499] on icon at bounding box center [1106, 498] width 20 height 13
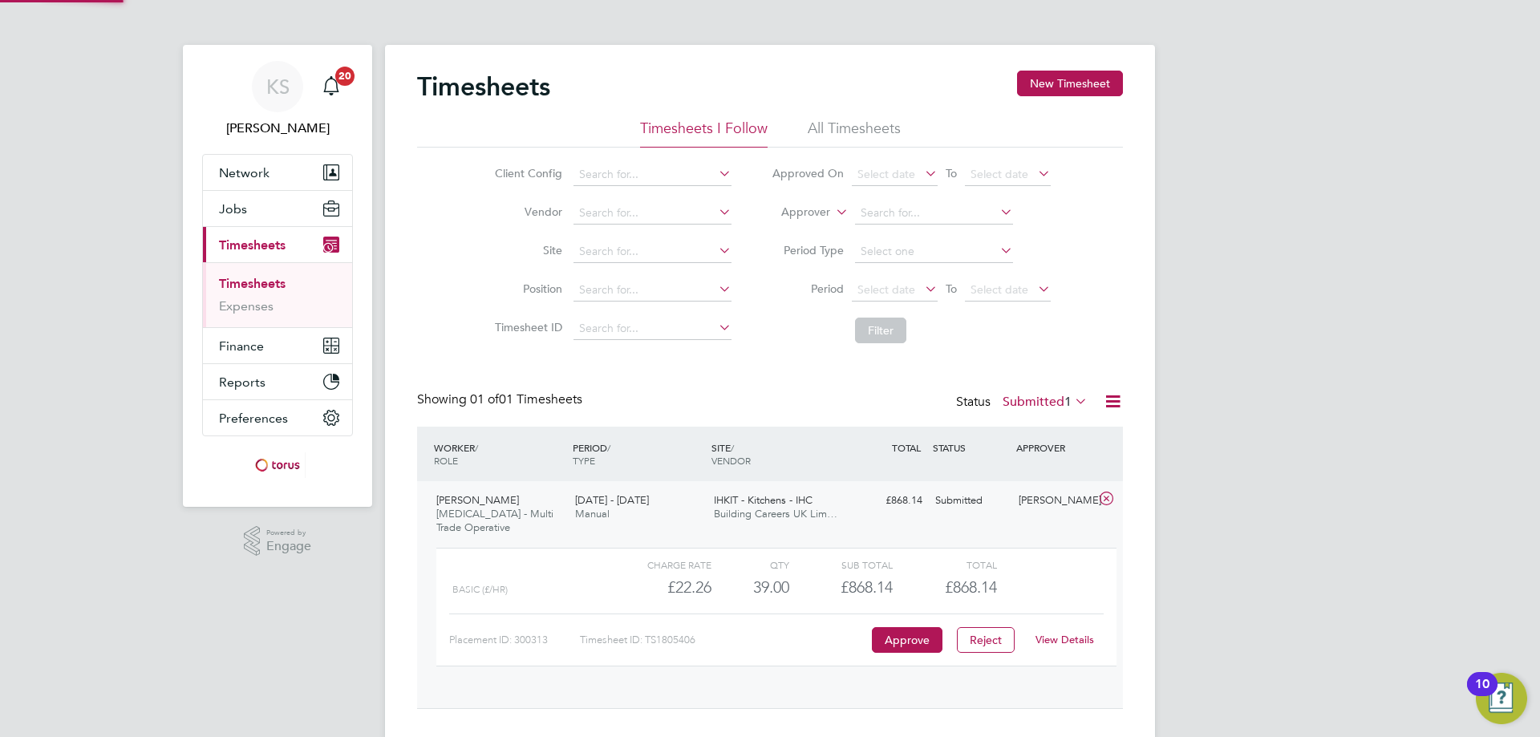
scroll to position [27, 156]
click at [909, 631] on button "Approve" at bounding box center [907, 640] width 71 height 26
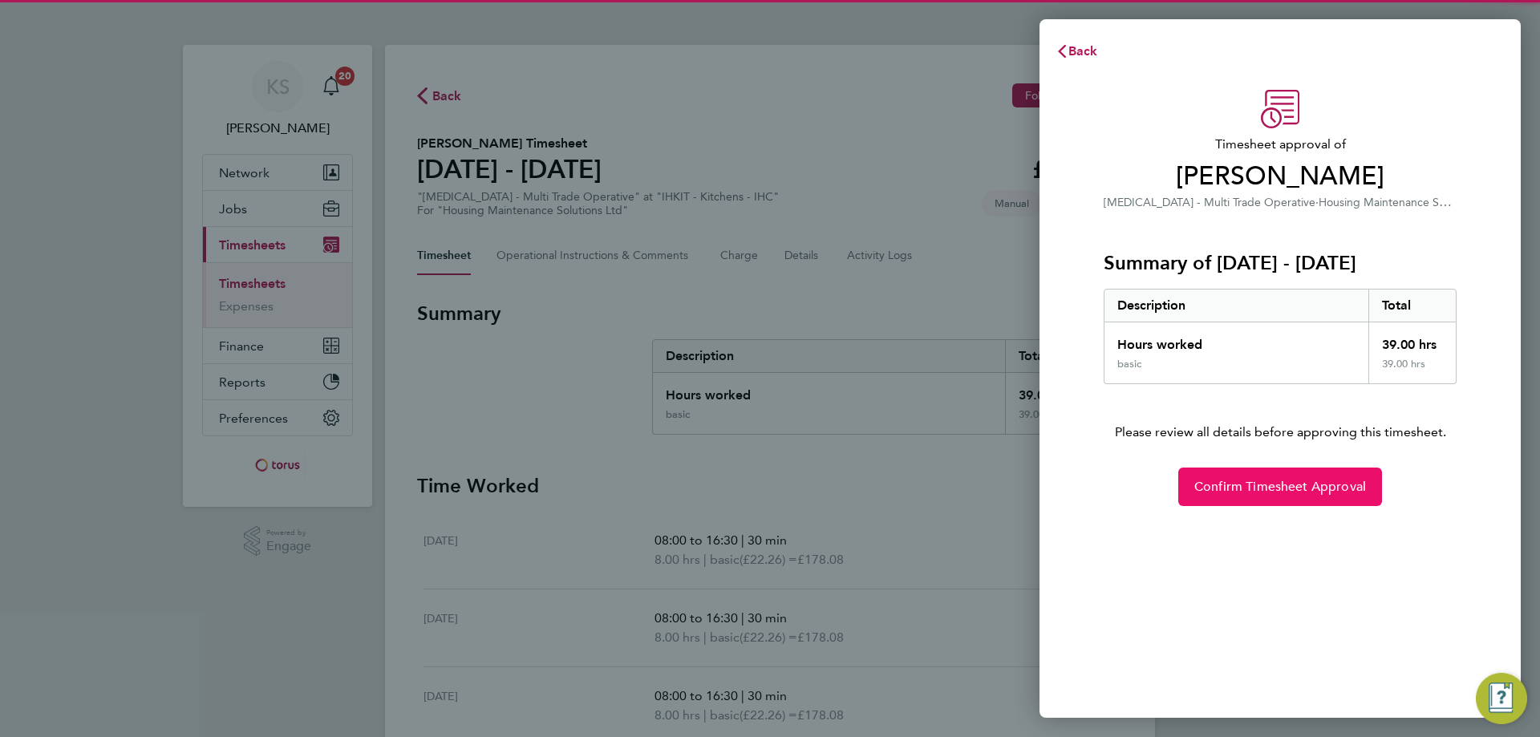
click at [1340, 486] on span "Confirm Timesheet Approval" at bounding box center [1280, 487] width 172 height 16
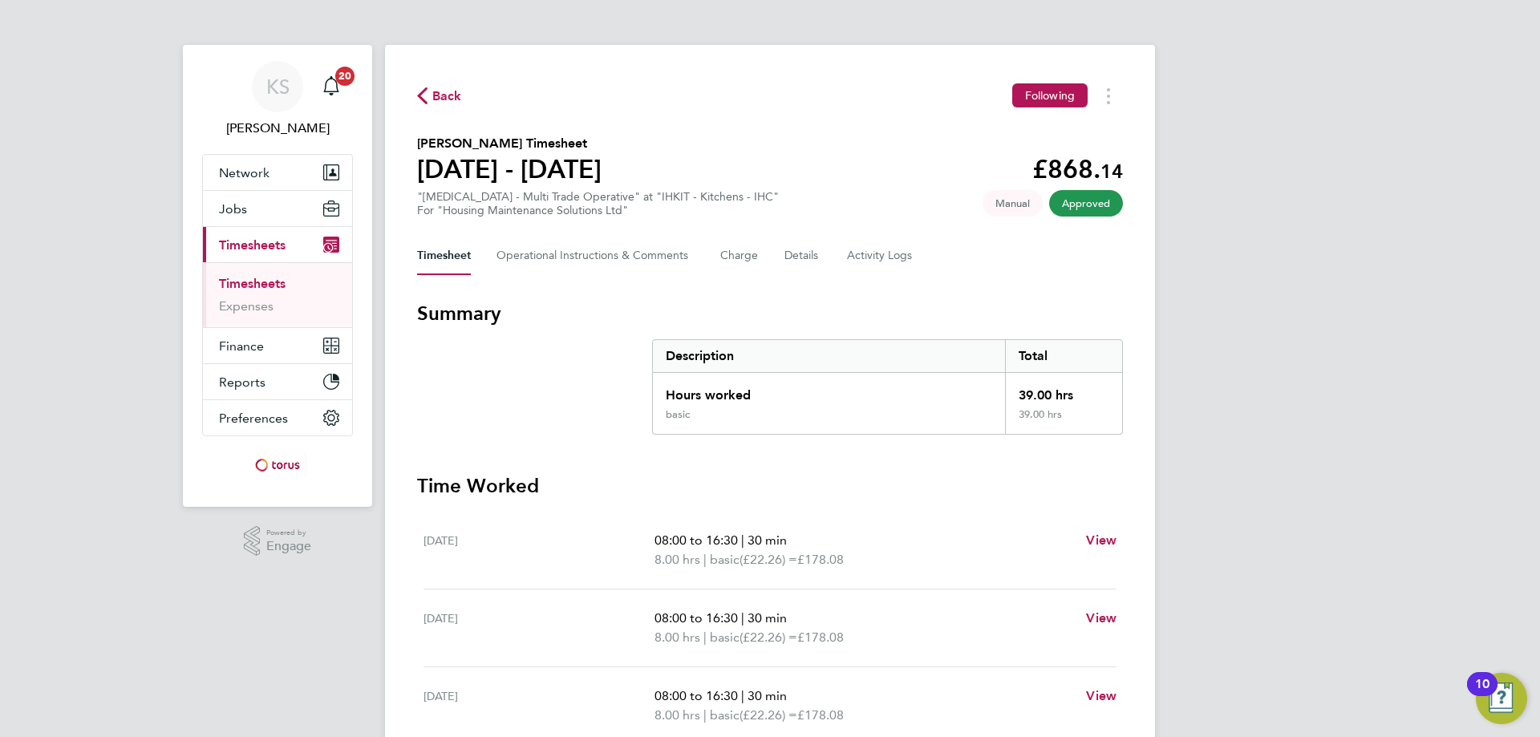
click at [428, 98] on span "Back" at bounding box center [439, 94] width 45 height 15
